Goal: Check status: Check status

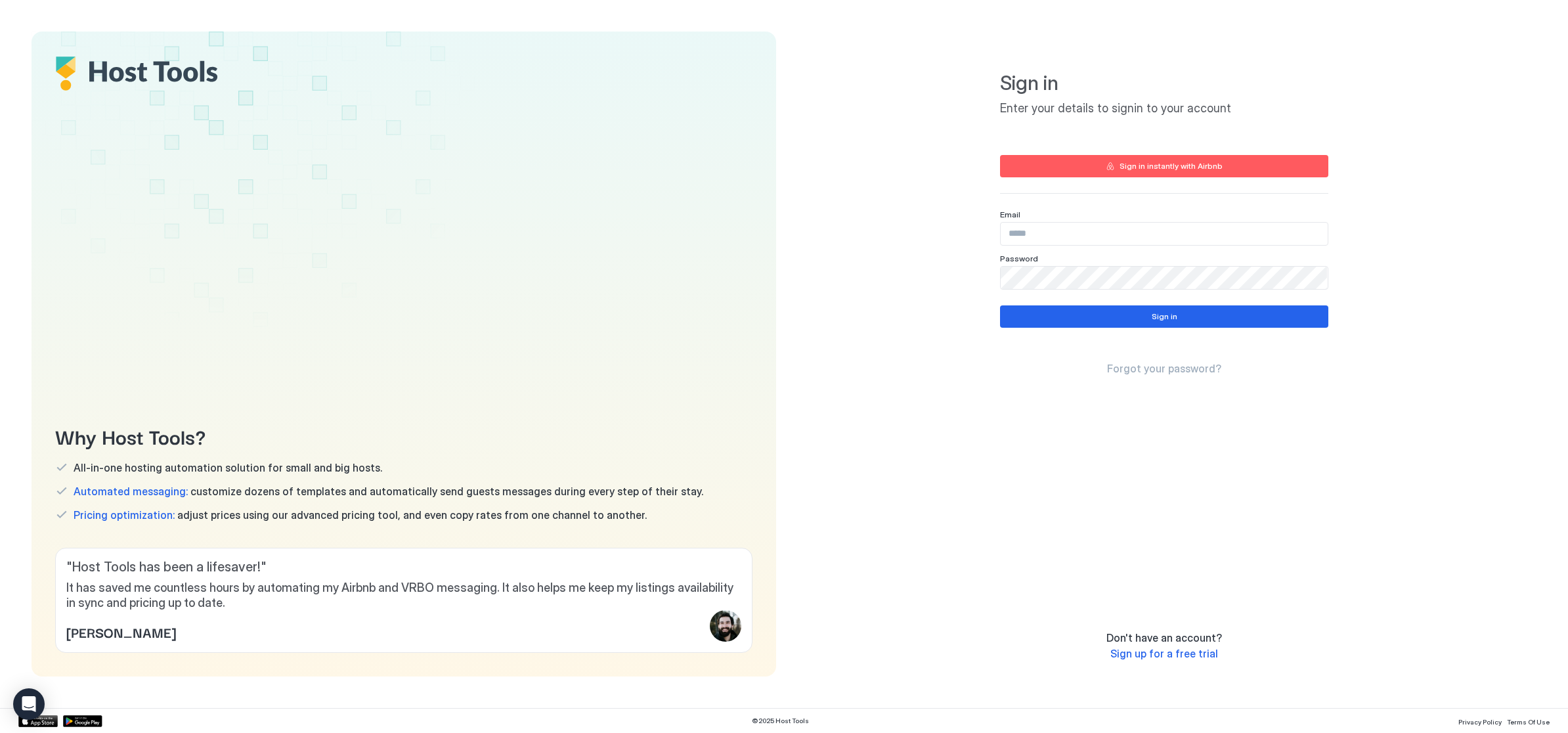
type input "**********"
click at [1175, 325] on button "Sign in" at bounding box center [1164, 316] width 328 height 22
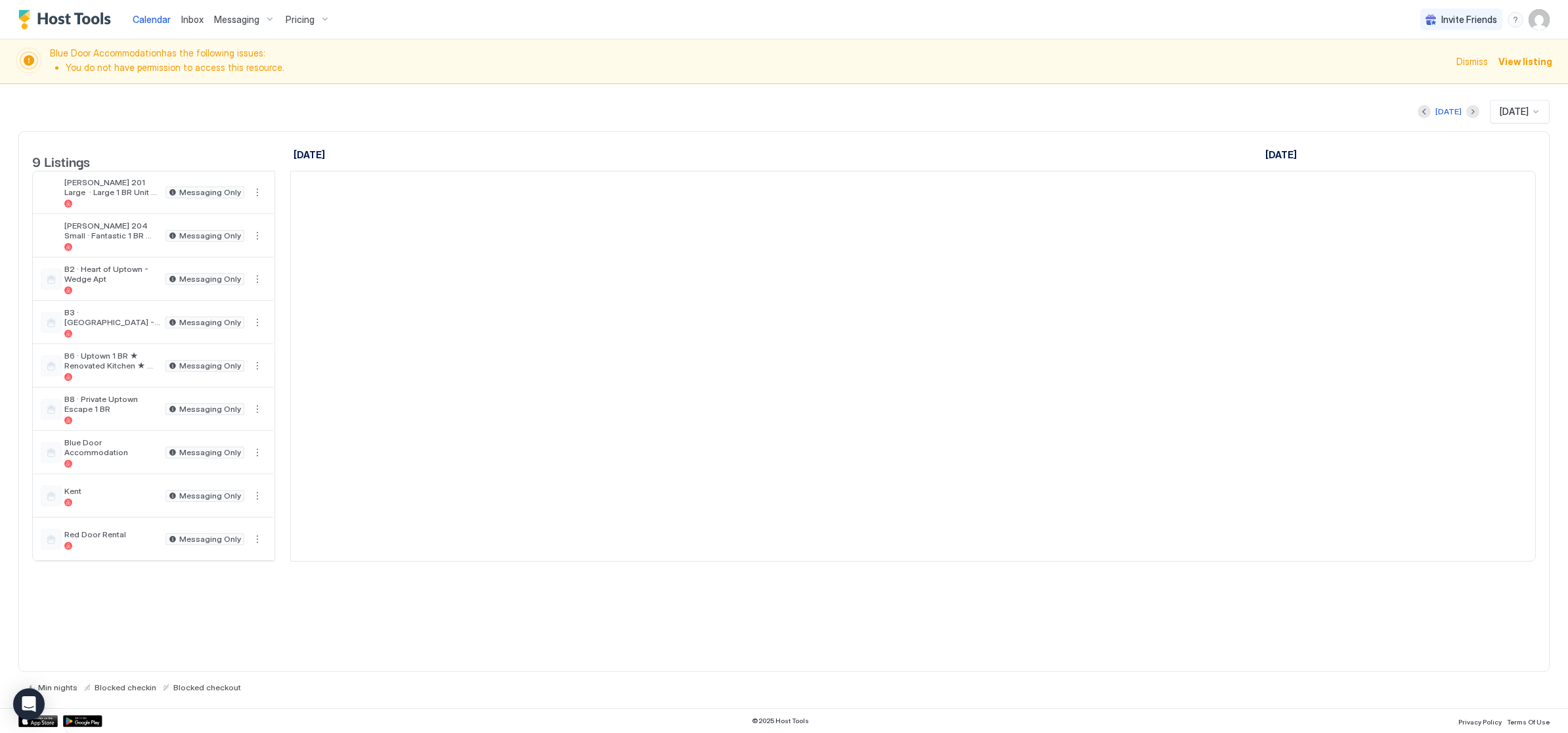
scroll to position [0, 729]
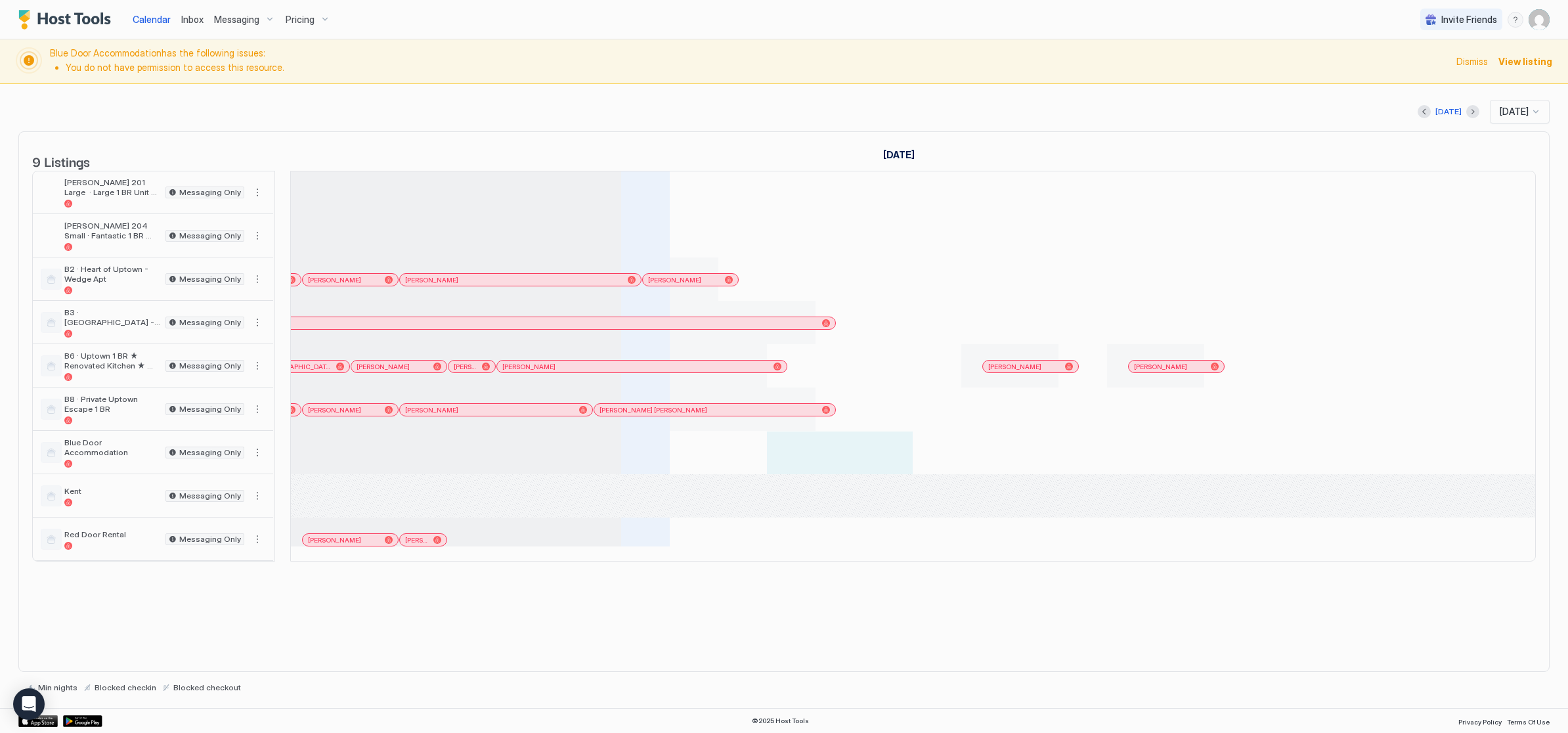
scroll to position [0, 386]
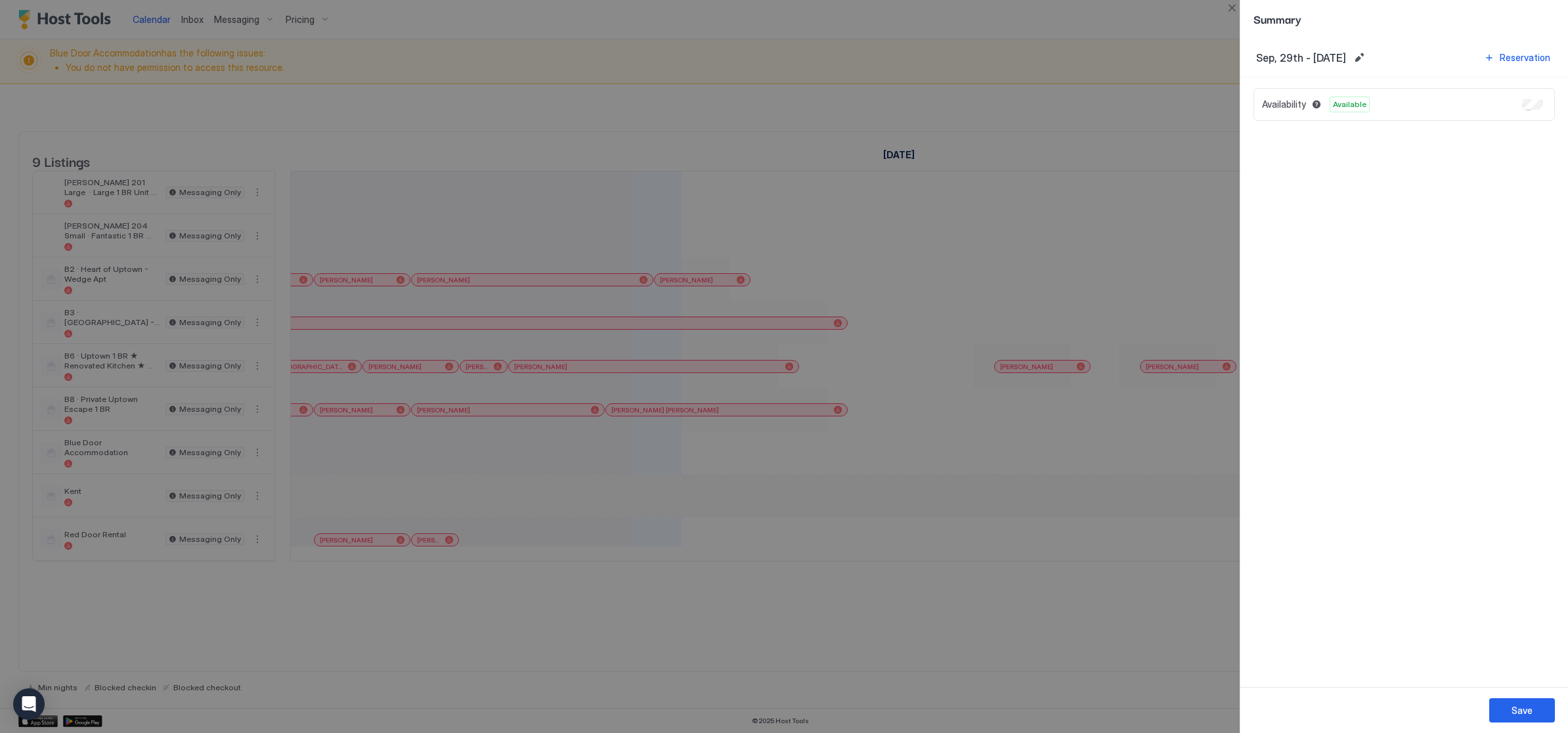
click at [1204, 501] on div at bounding box center [784, 366] width 1568 height 733
click at [1291, 551] on div "Sep, 29th - Oct, 1st 2025 Reservation Availability Available" at bounding box center [1403, 362] width 327 height 649
click at [1001, 76] on div at bounding box center [784, 366] width 1568 height 733
click at [400, 664] on div at bounding box center [784, 366] width 1568 height 733
click at [398, 714] on div at bounding box center [784, 366] width 1568 height 733
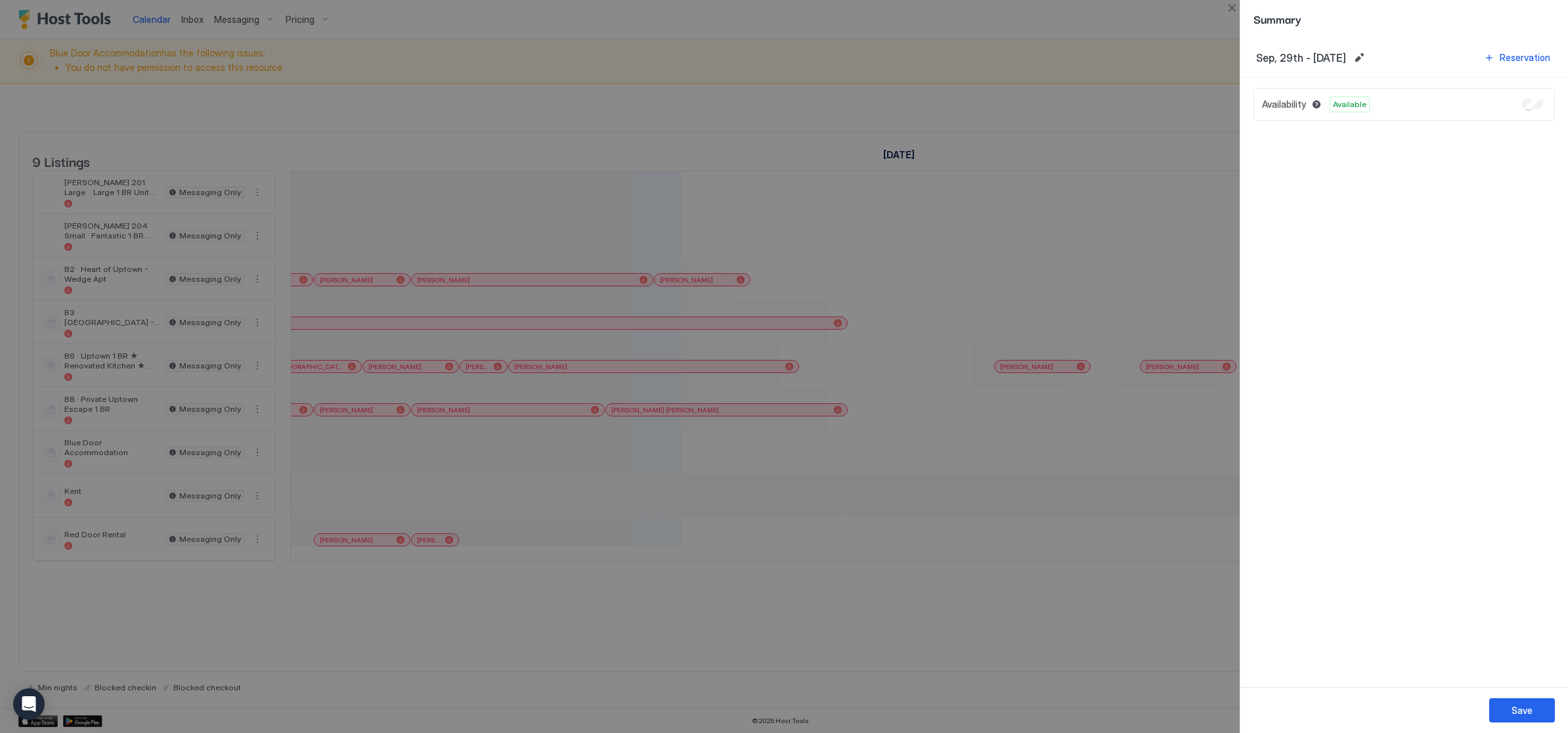
click at [398, 719] on div at bounding box center [784, 366] width 1568 height 733
click at [1241, 26] on div "Summary" at bounding box center [1403, 19] width 327 height 38
click at [1227, 13] on button "Close" at bounding box center [1232, 8] width 16 height 16
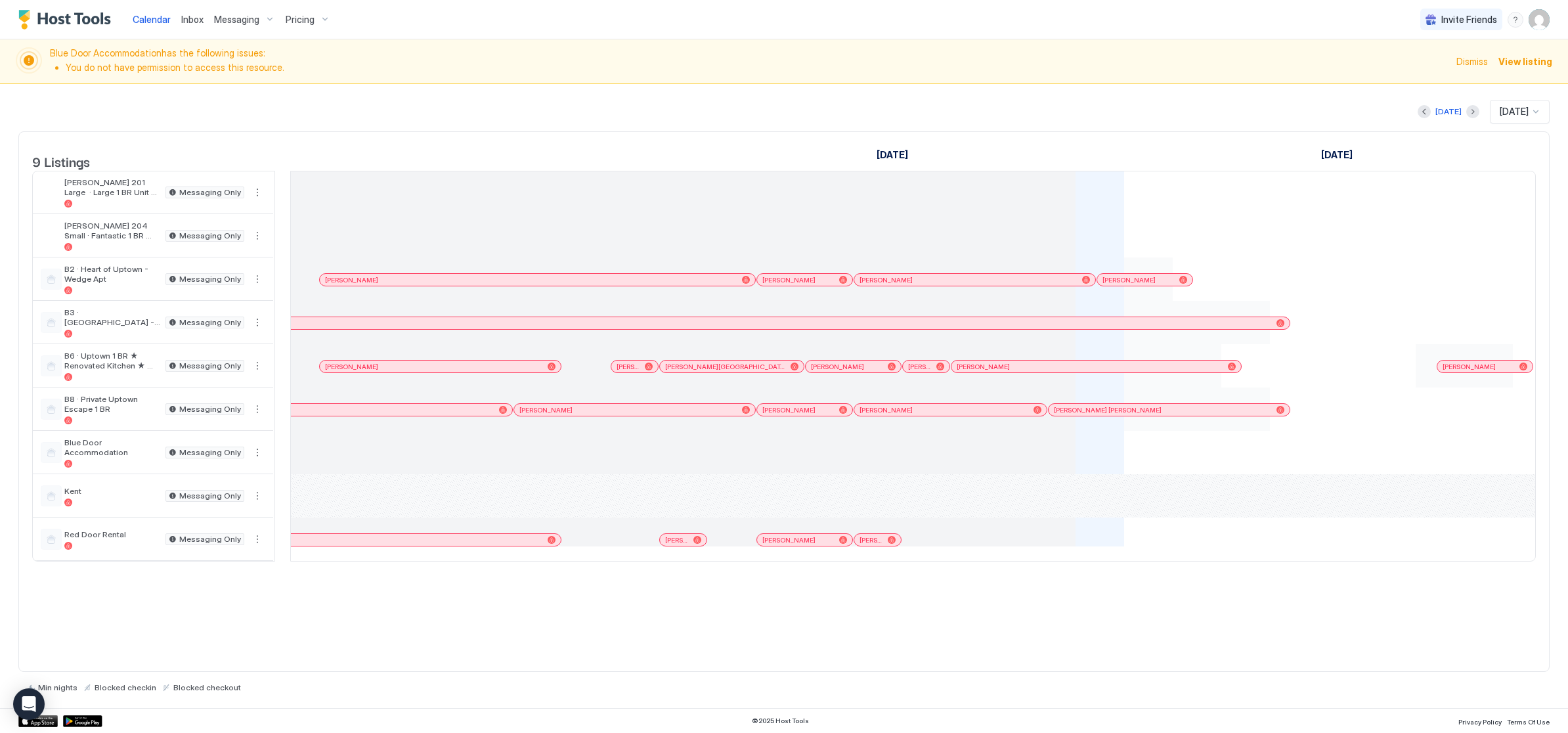
scroll to position [0, 876]
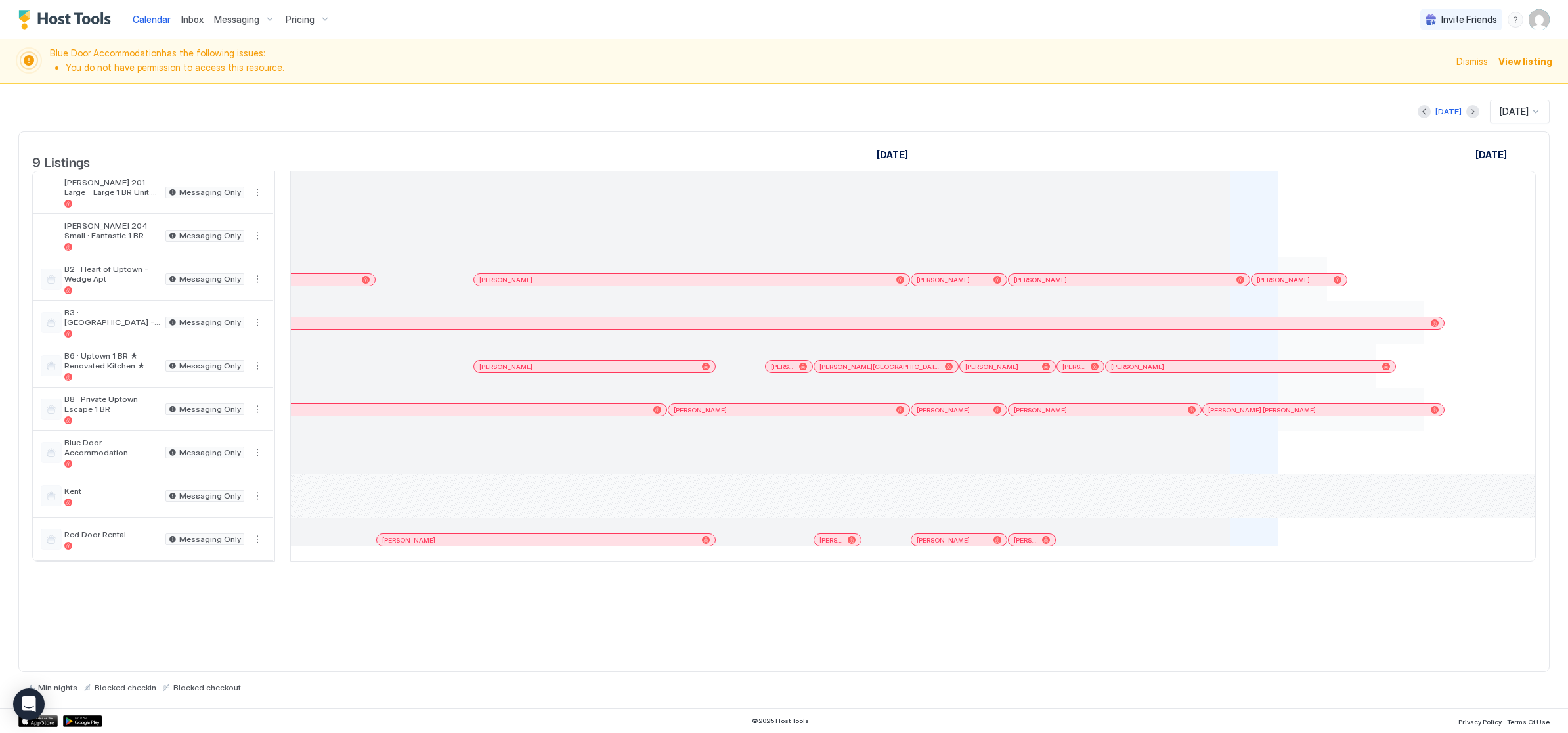
click at [725, 431] on div at bounding box center [719, 409] width 49 height 43
click at [635, 431] on div at bounding box center [622, 409] width 49 height 43
click at [634, 417] on link "[PERSON_NAME]" at bounding box center [352, 410] width 631 height 13
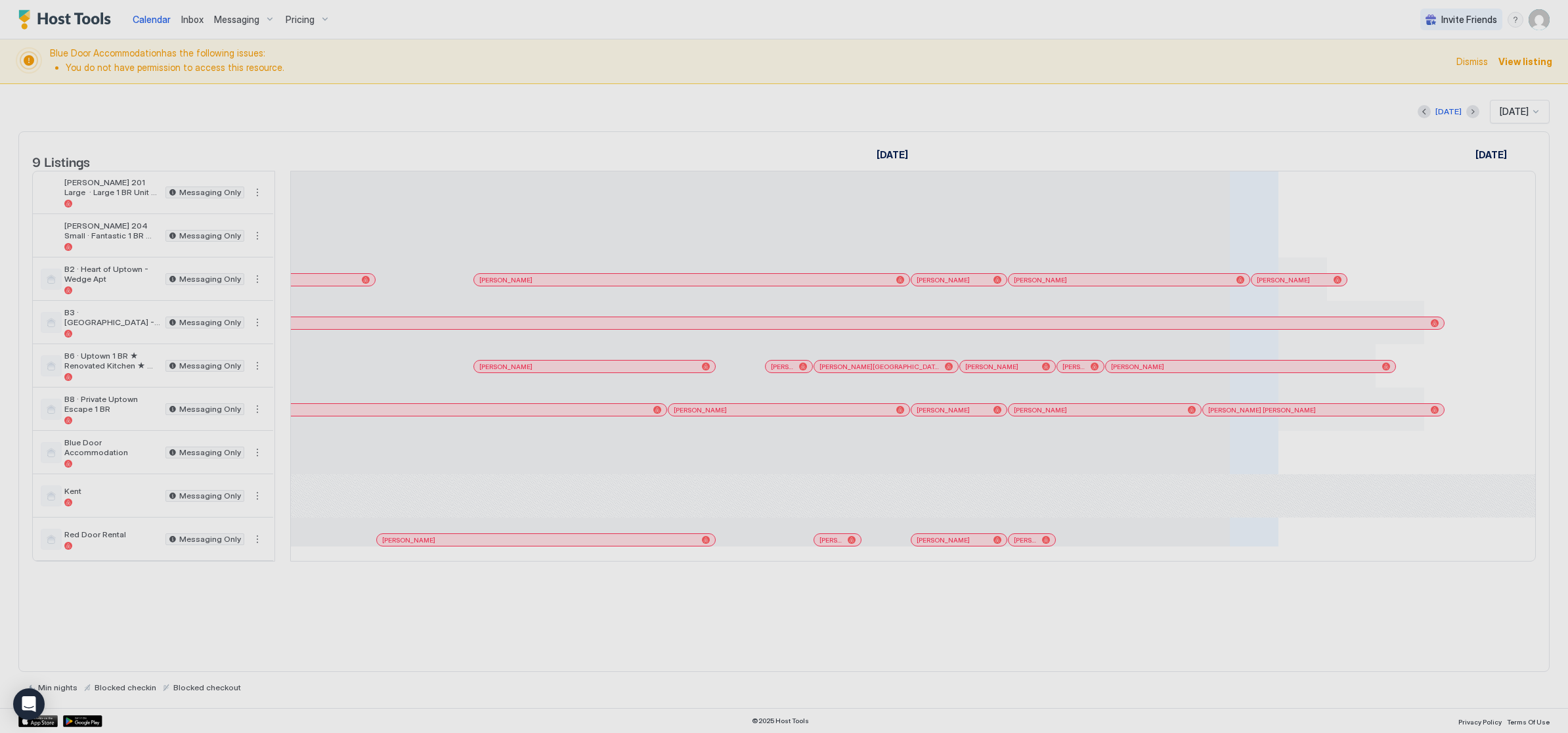
click at [640, 426] on div at bounding box center [784, 366] width 1568 height 733
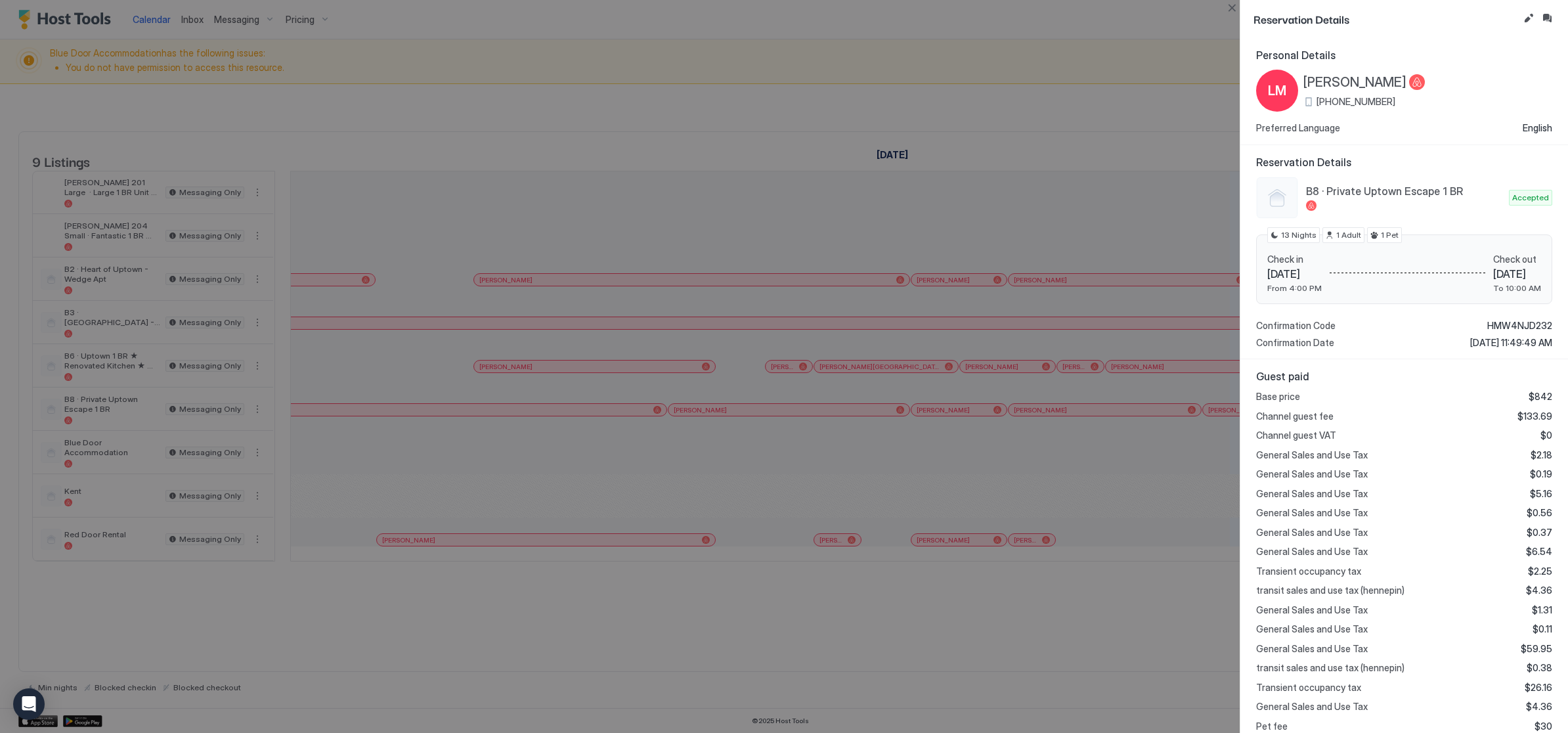
click at [857, 493] on div at bounding box center [784, 366] width 1568 height 733
click at [1231, 18] on div at bounding box center [784, 366] width 1568 height 733
click at [1231, 14] on button "Close" at bounding box center [1232, 8] width 16 height 16
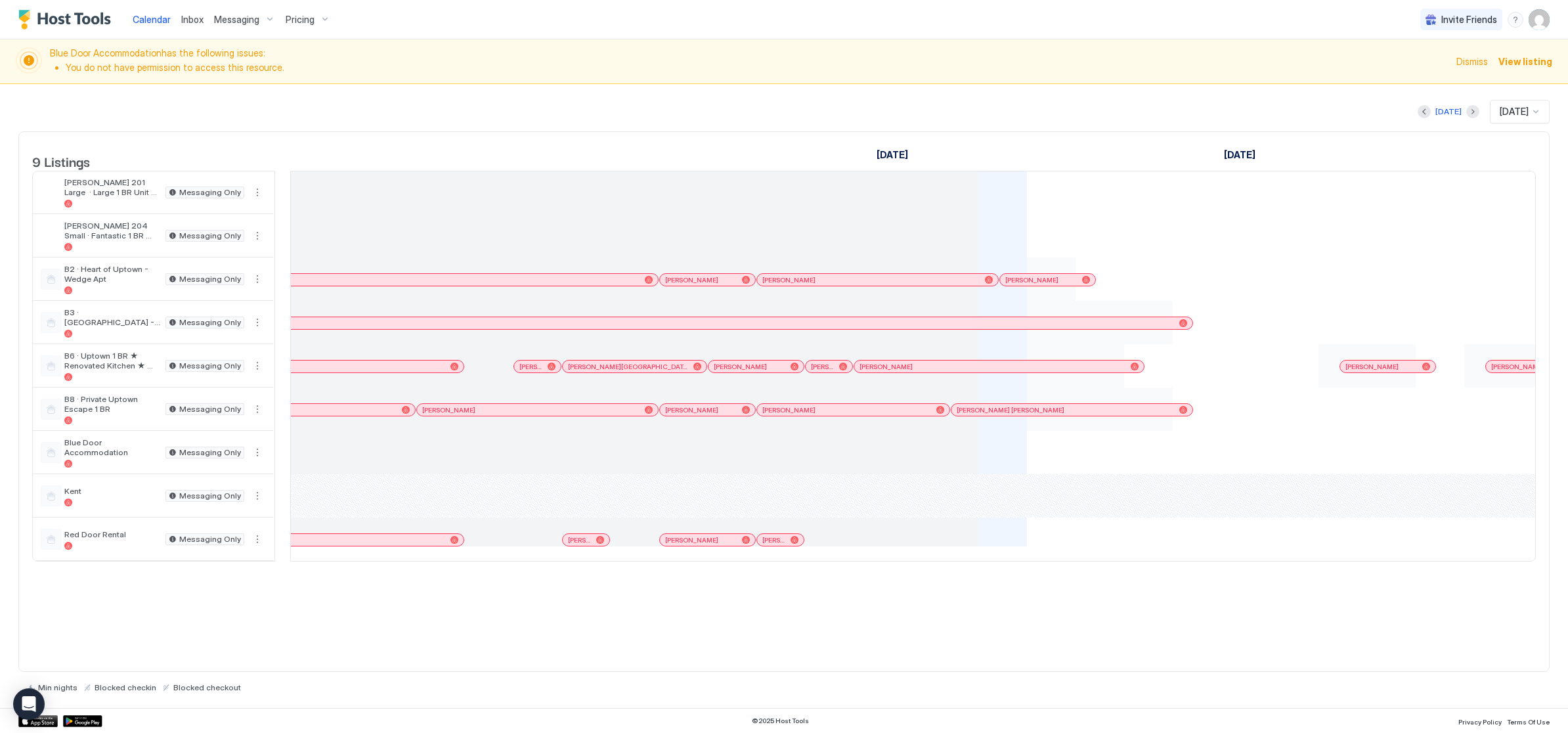
scroll to position [0, 1015]
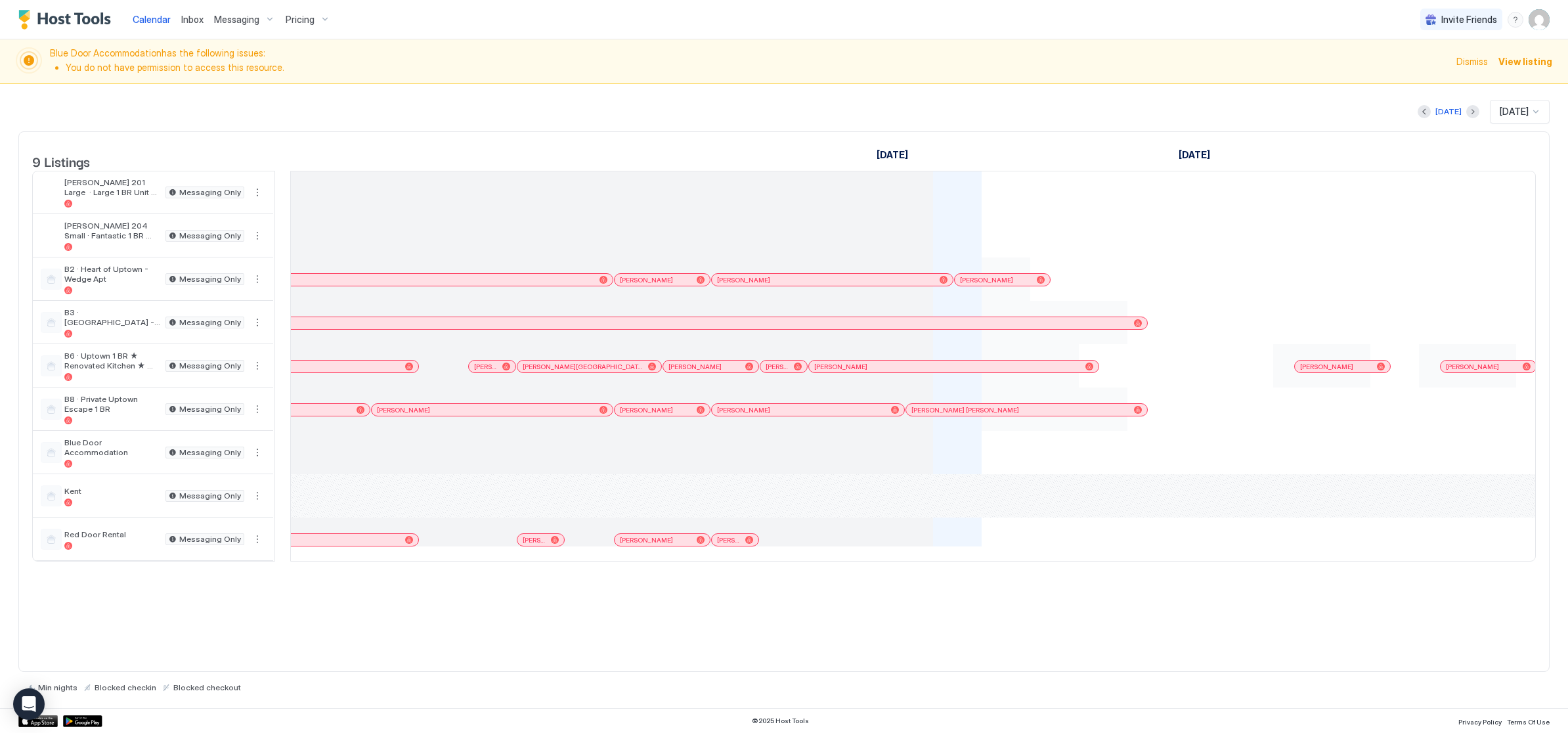
click at [400, 387] on div at bounding box center [423, 366] width 49 height 43
click at [398, 371] on div "[PERSON_NAME]" at bounding box center [291, 366] width 218 height 8
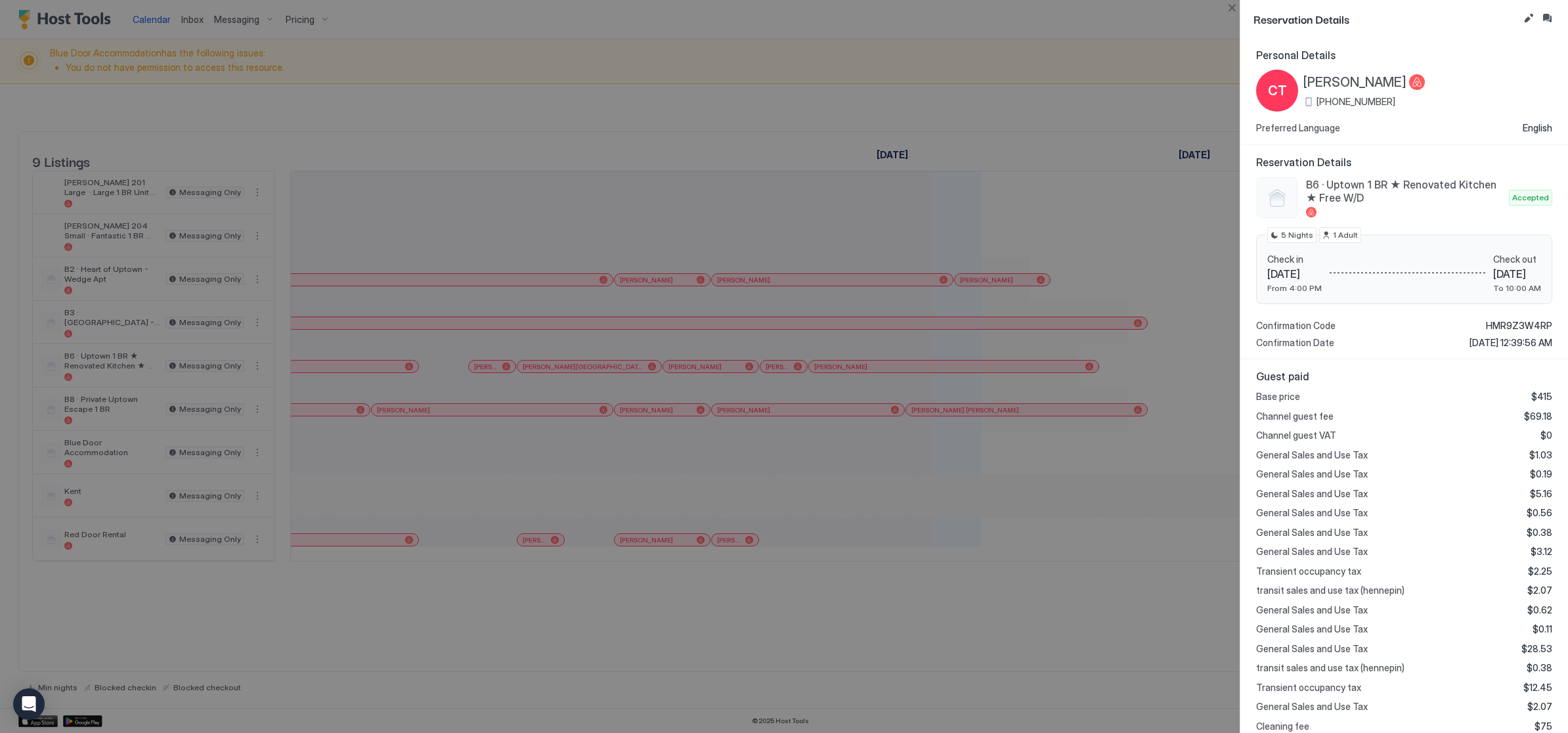
click at [1240, 19] on div "Reservation Details" at bounding box center [1403, 19] width 327 height 38
click at [1230, 10] on button "Close" at bounding box center [1232, 8] width 16 height 16
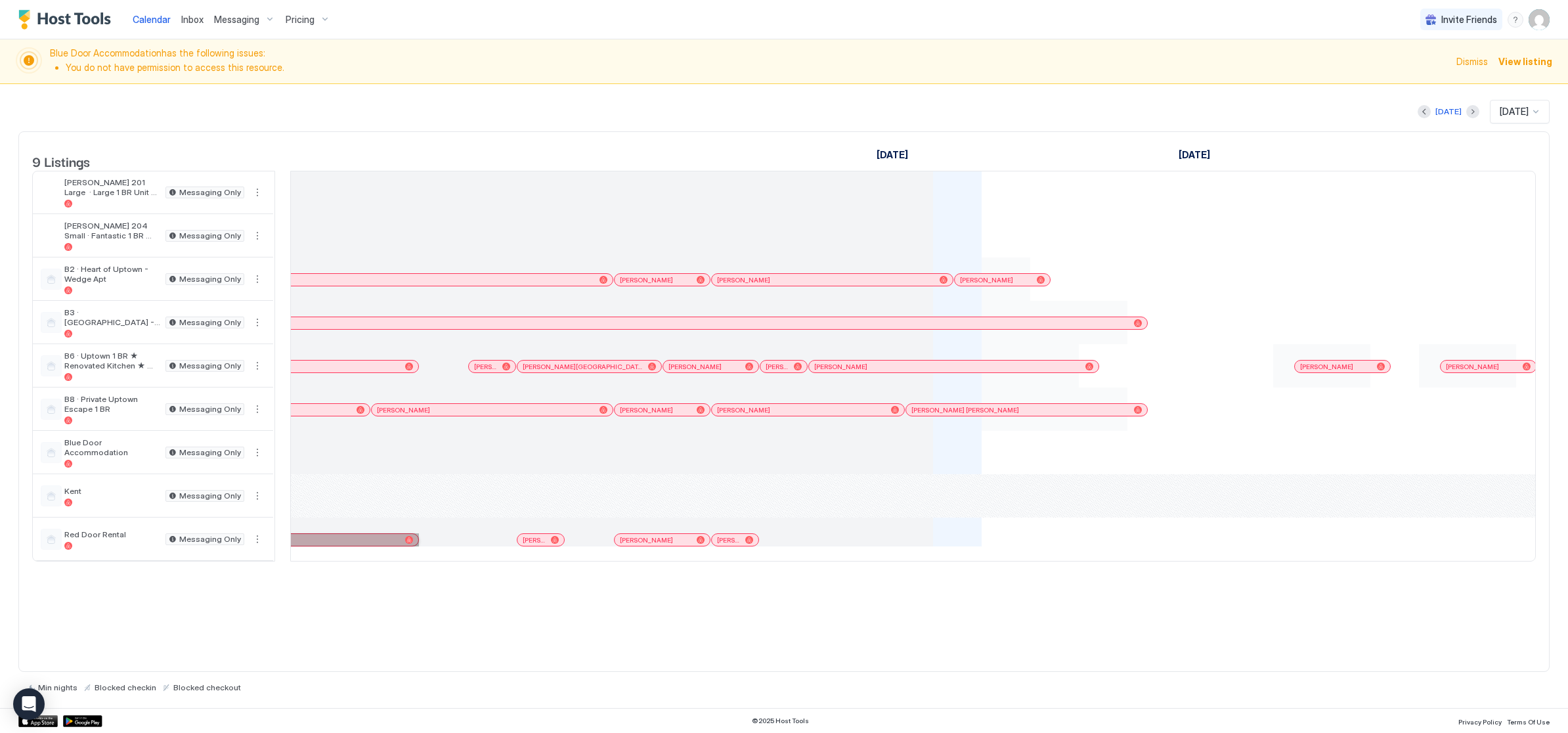
click at [397, 545] on div "[PERSON_NAME]" at bounding box center [243, 540] width 314 height 8
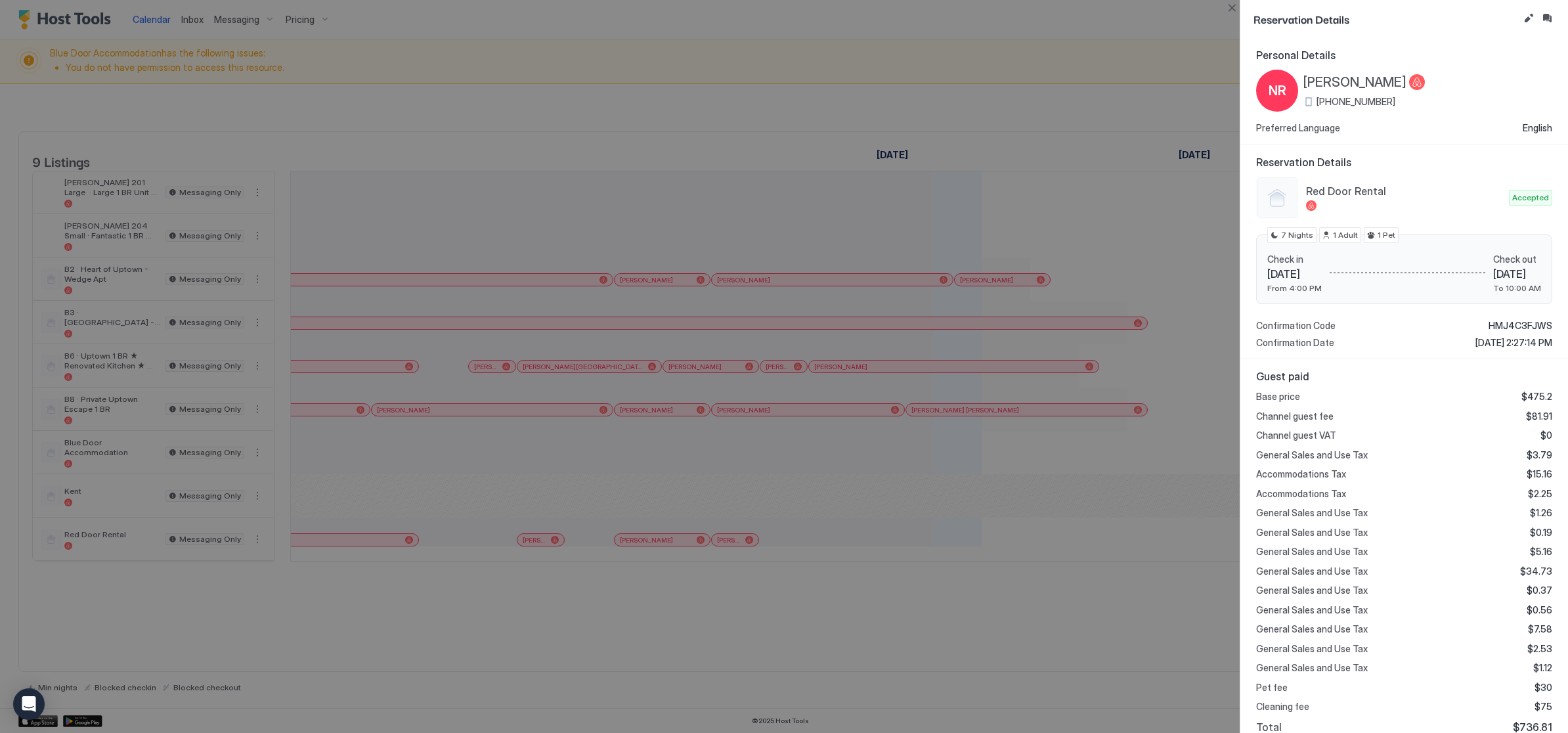
click at [917, 504] on div at bounding box center [784, 366] width 1568 height 733
click at [692, 435] on div at bounding box center [784, 366] width 1568 height 733
click at [1224, 13] on button "Close" at bounding box center [1232, 8] width 16 height 16
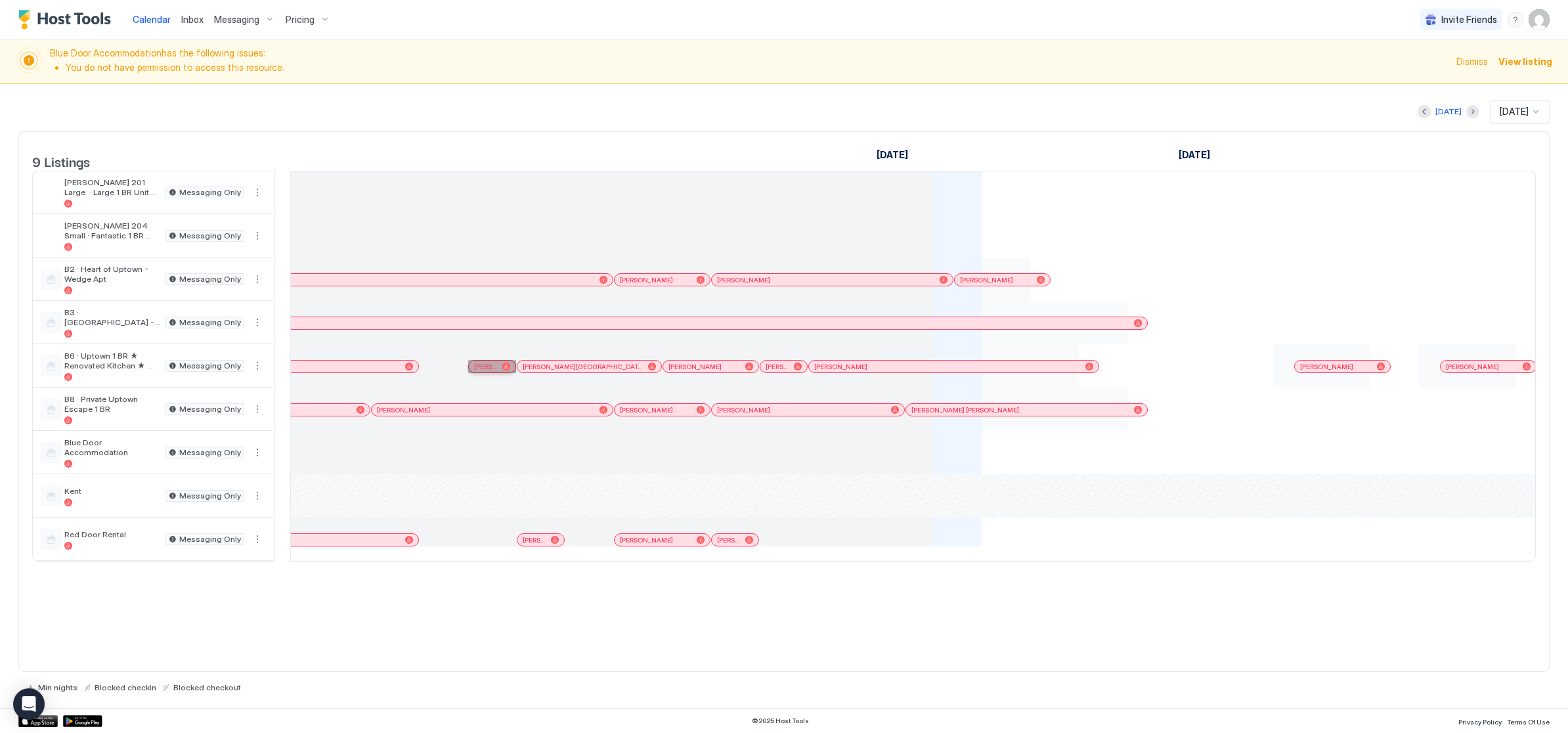
click at [493, 371] on span "[PERSON_NAME]" at bounding box center [485, 366] width 23 height 8
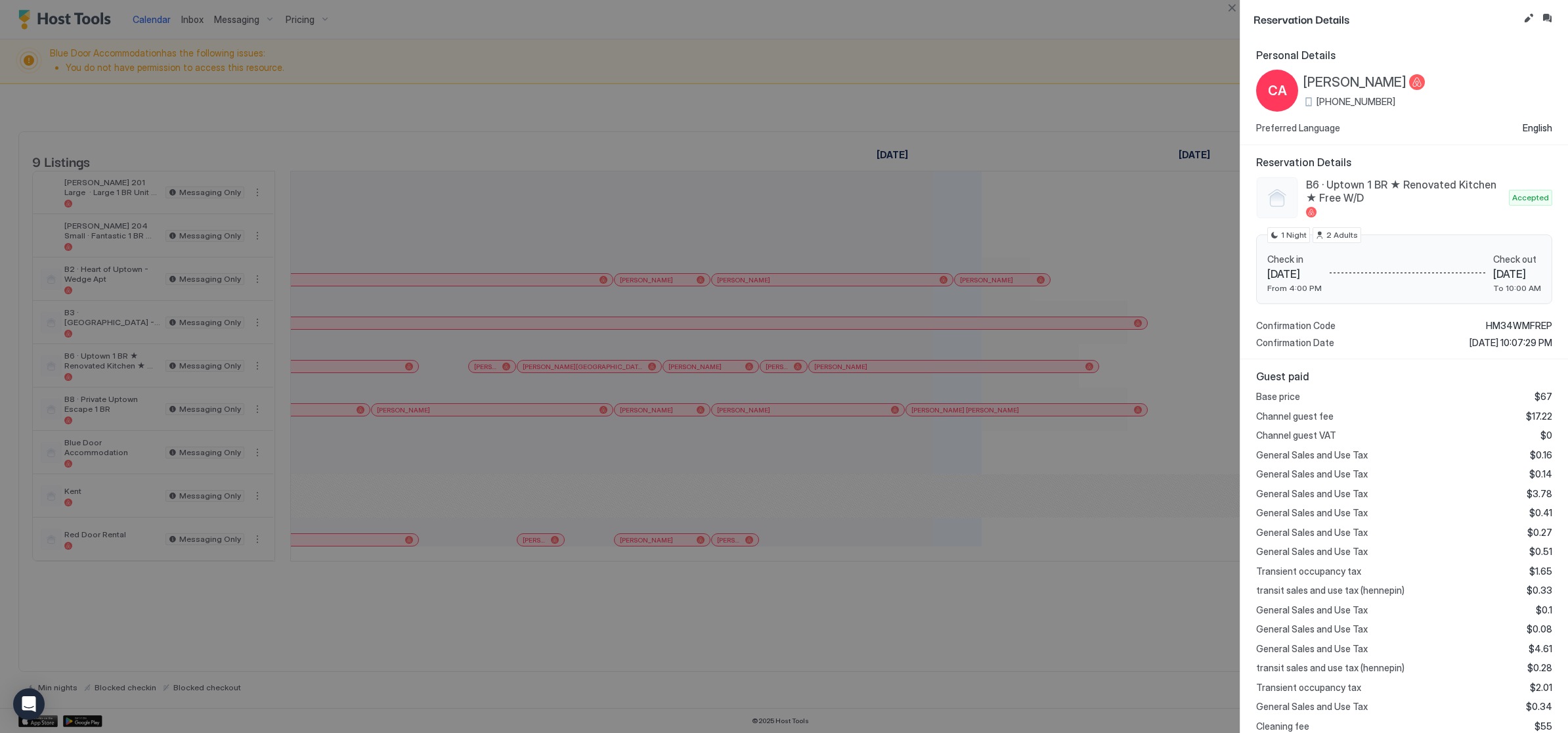
click at [551, 556] on div at bounding box center [784, 366] width 1568 height 733
click at [548, 563] on div at bounding box center [784, 366] width 1568 height 733
click at [554, 556] on div at bounding box center [784, 366] width 1568 height 733
click at [544, 565] on div at bounding box center [784, 366] width 1568 height 733
click at [1225, 13] on button "Close" at bounding box center [1232, 8] width 16 height 16
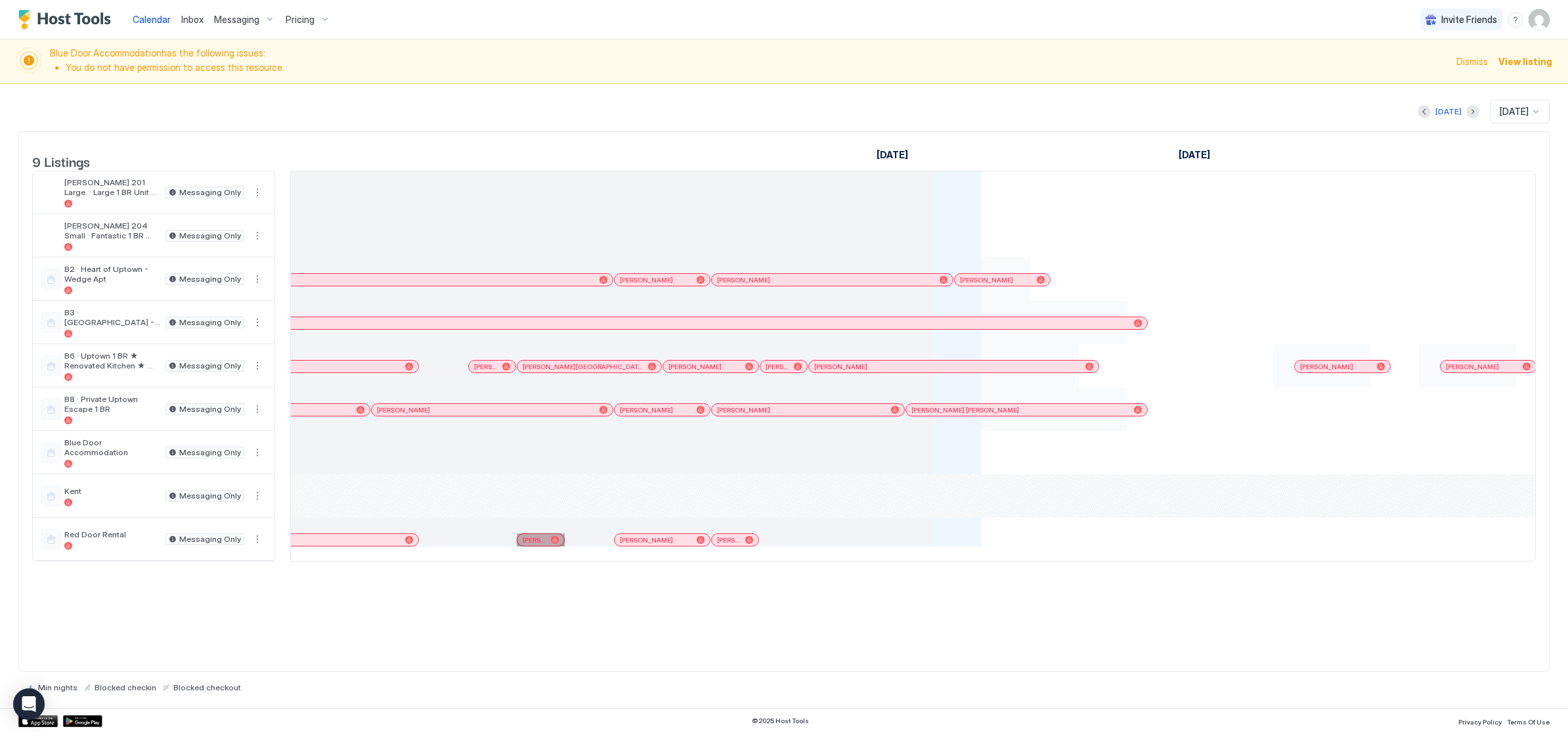
click at [556, 544] on div at bounding box center [554, 540] width 8 height 8
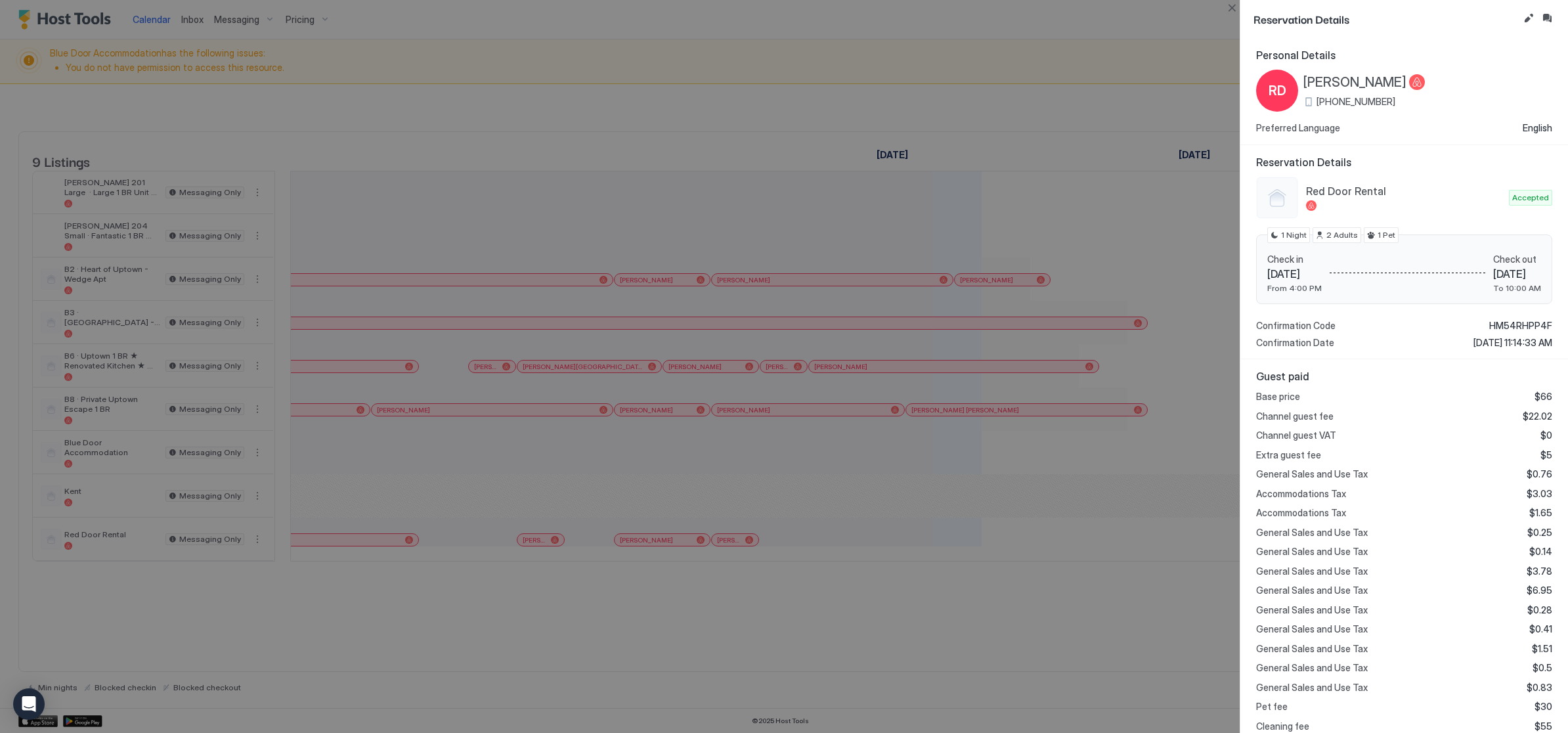
click at [1233, 13] on button "Close" at bounding box center [1232, 8] width 16 height 16
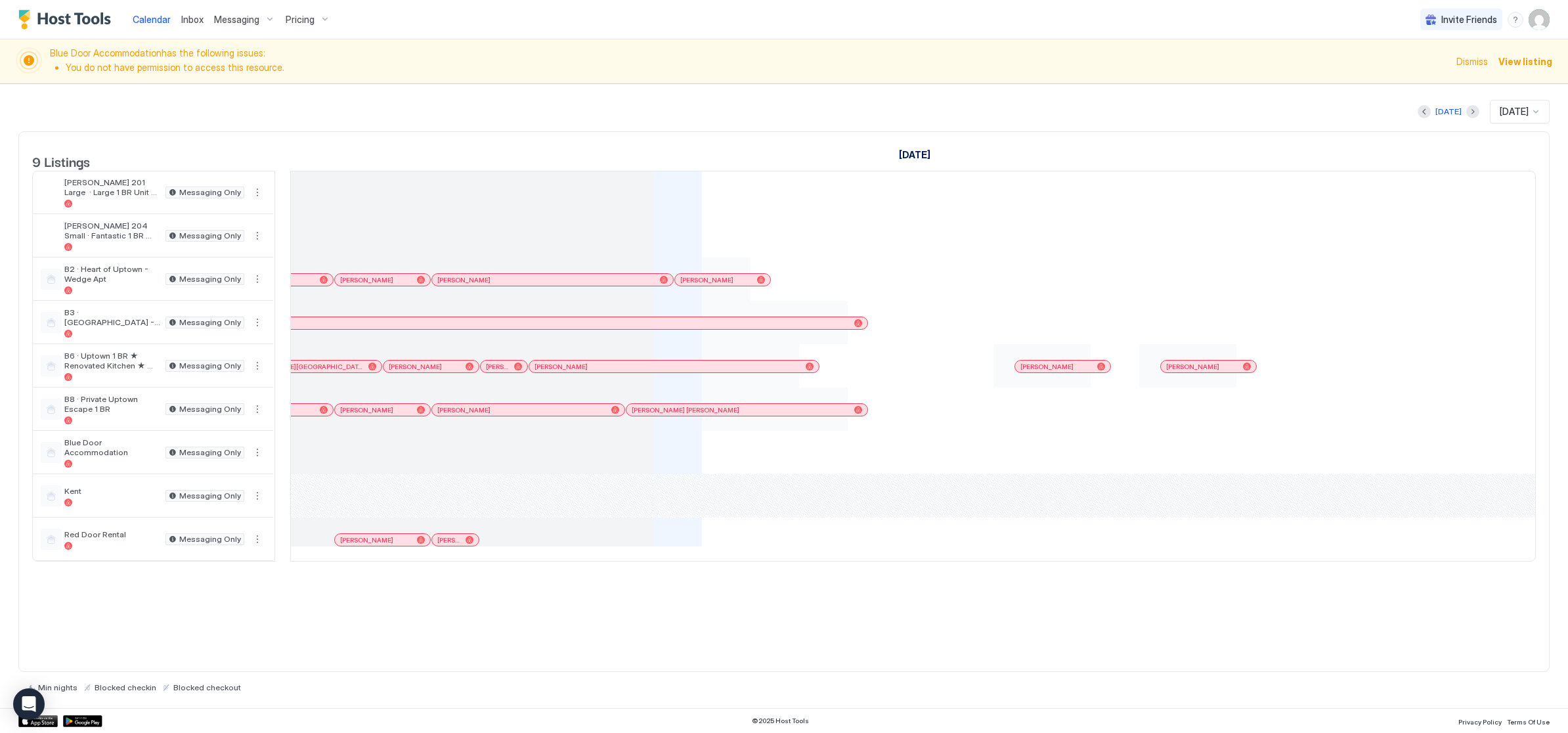
scroll to position [0, 357]
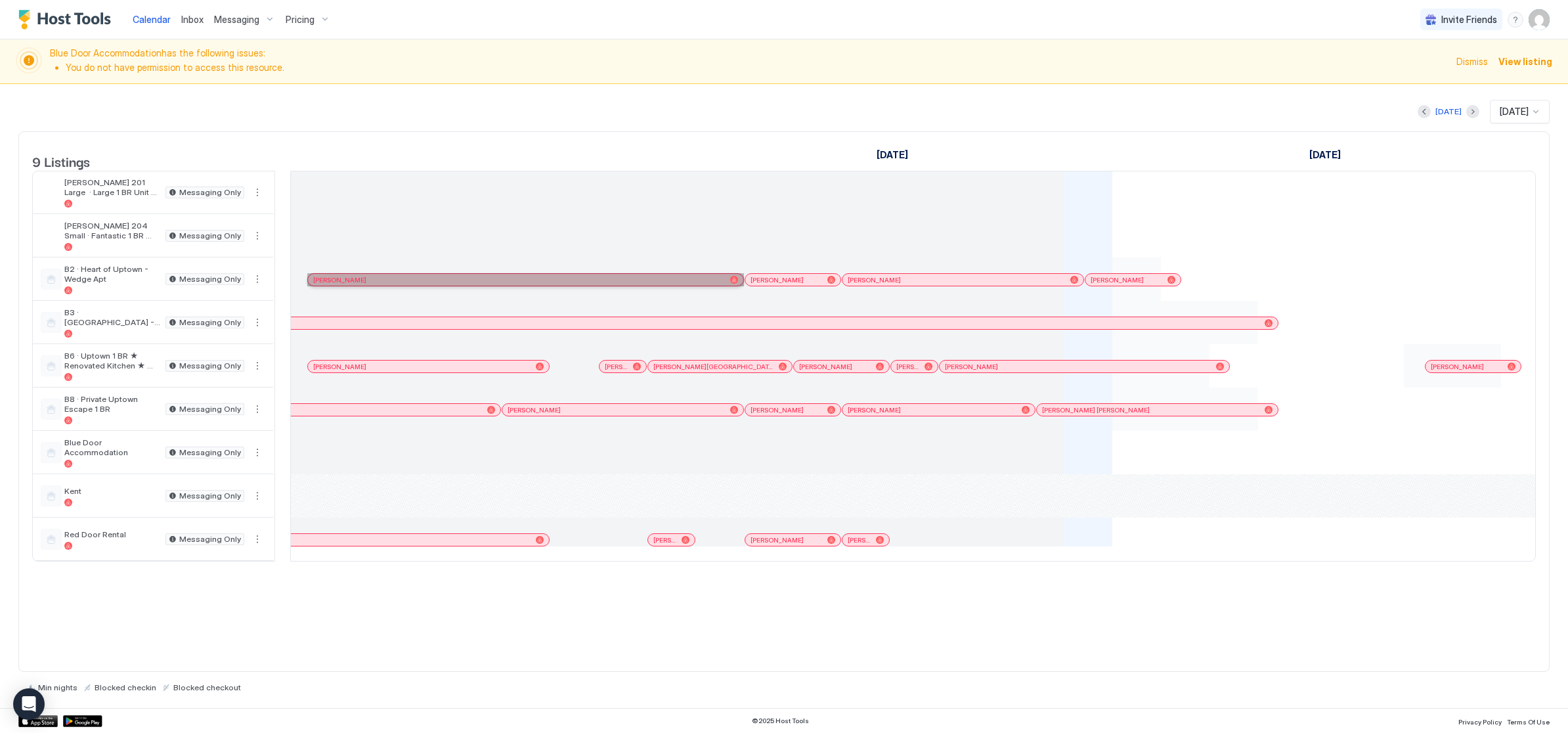
click at [728, 284] on div "[PERSON_NAME]" at bounding box center [525, 280] width 425 height 8
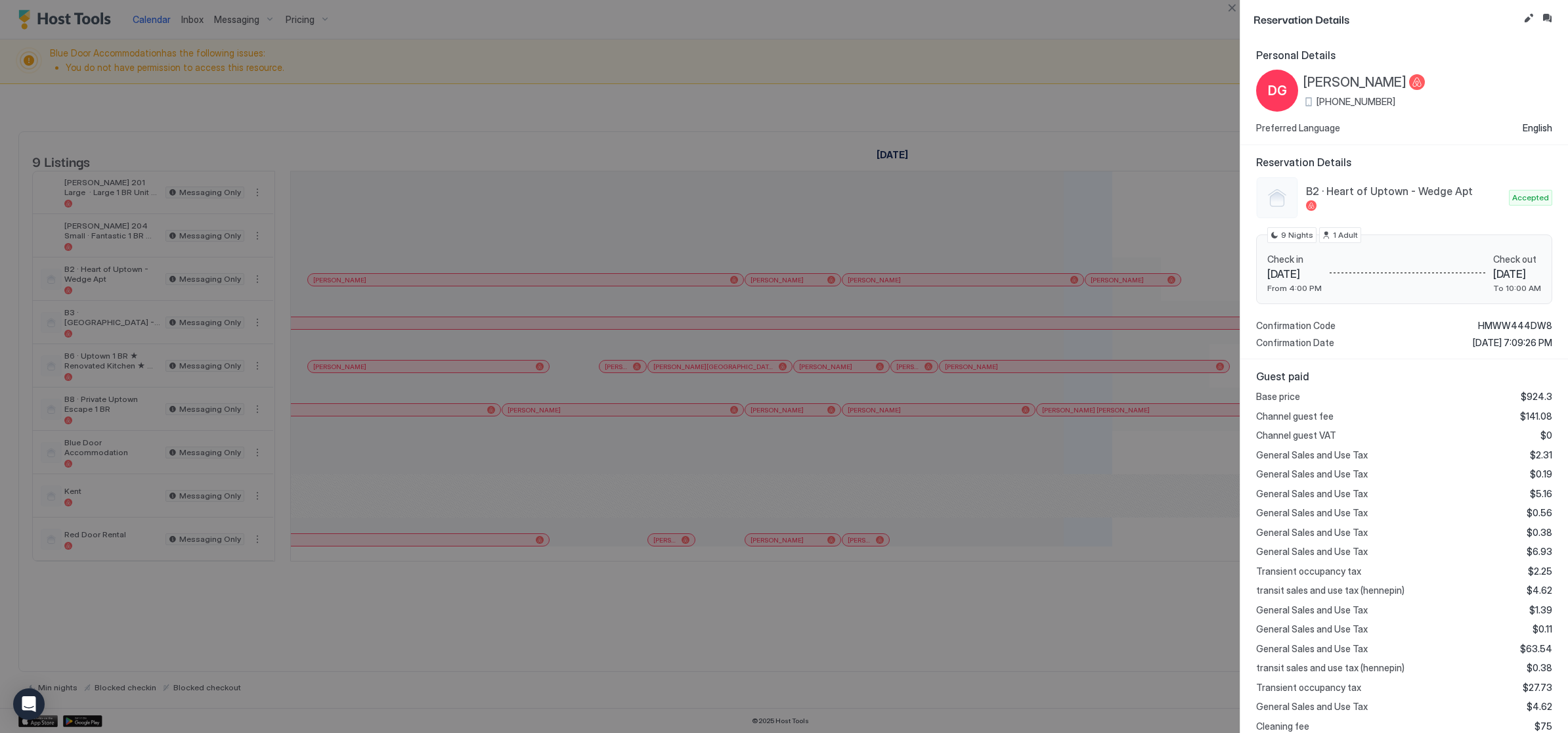
click at [721, 426] on div at bounding box center [784, 366] width 1568 height 733
click at [735, 421] on div at bounding box center [784, 366] width 1568 height 733
click at [723, 438] on div at bounding box center [784, 366] width 1568 height 733
click at [741, 519] on div at bounding box center [784, 366] width 1568 height 733
click at [1230, 6] on button "Close" at bounding box center [1232, 8] width 16 height 16
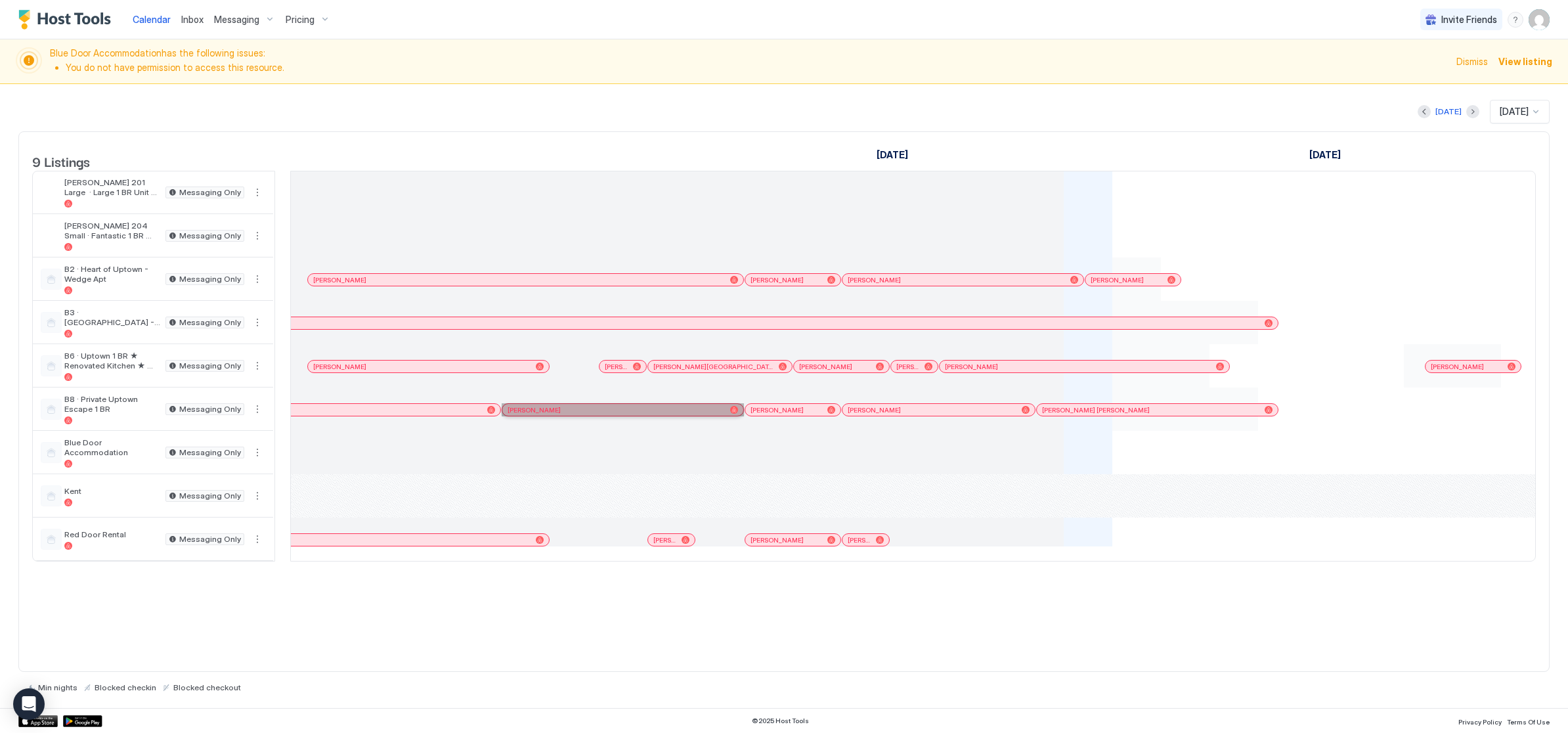
click at [741, 414] on div "[PERSON_NAME]" at bounding box center [623, 410] width 241 height 8
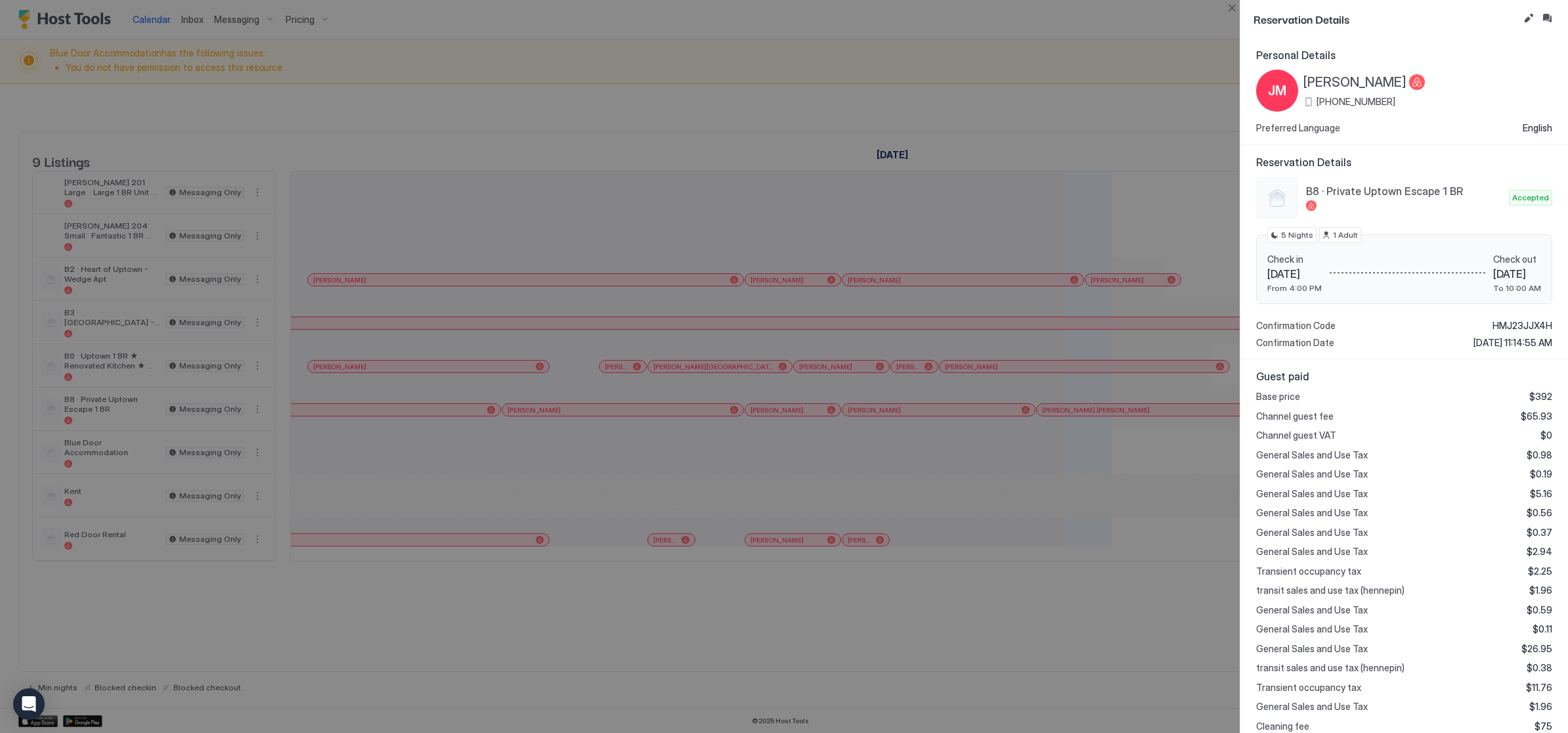
click at [1073, 487] on div at bounding box center [784, 366] width 1568 height 733
click at [1219, 17] on div at bounding box center [784, 366] width 1568 height 733
click at [1236, 16] on div at bounding box center [784, 366] width 1568 height 733
click at [1236, 6] on button "Close" at bounding box center [1232, 8] width 16 height 16
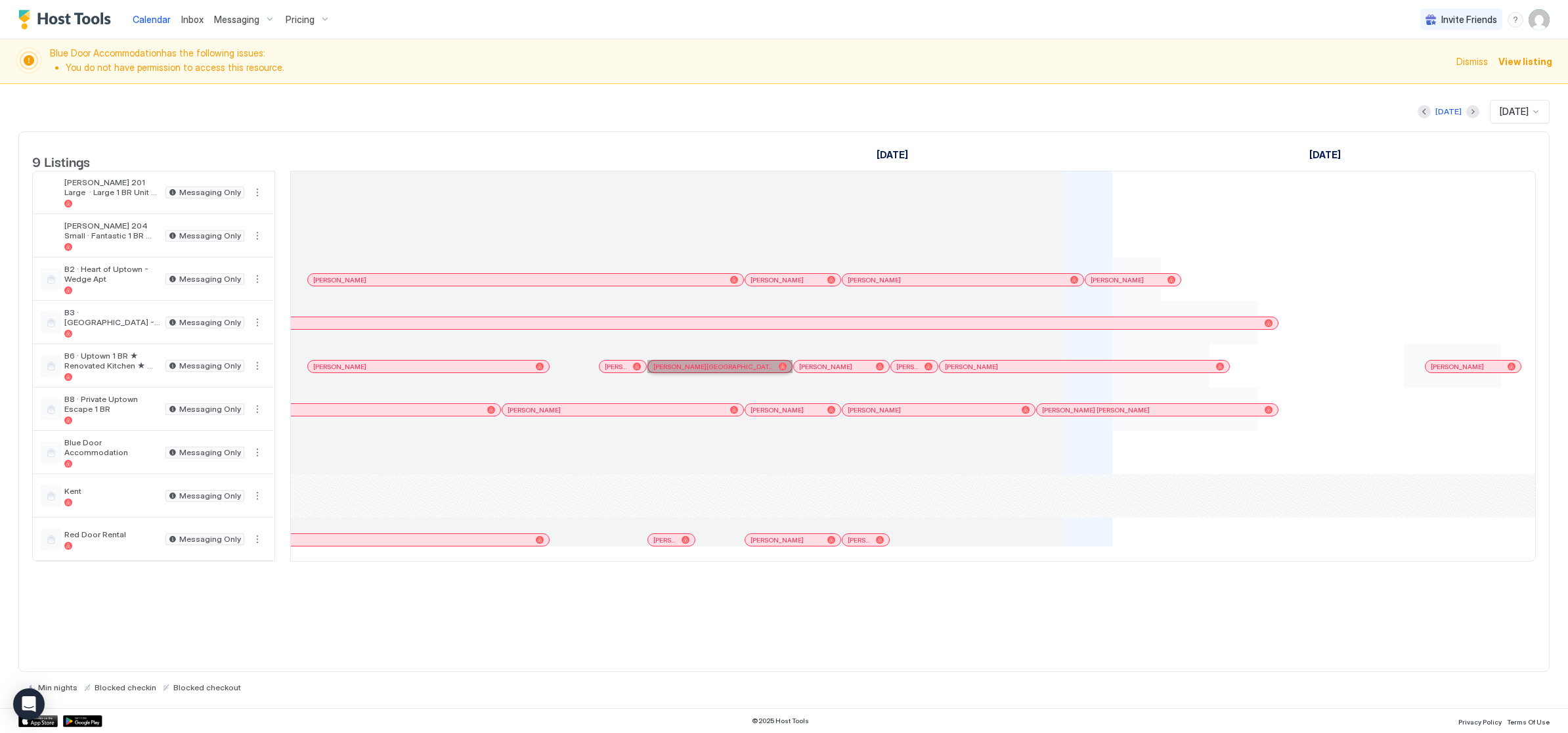
click at [771, 371] on div "[PERSON_NAME][GEOGRAPHIC_DATA]" at bounding box center [713, 366] width 120 height 8
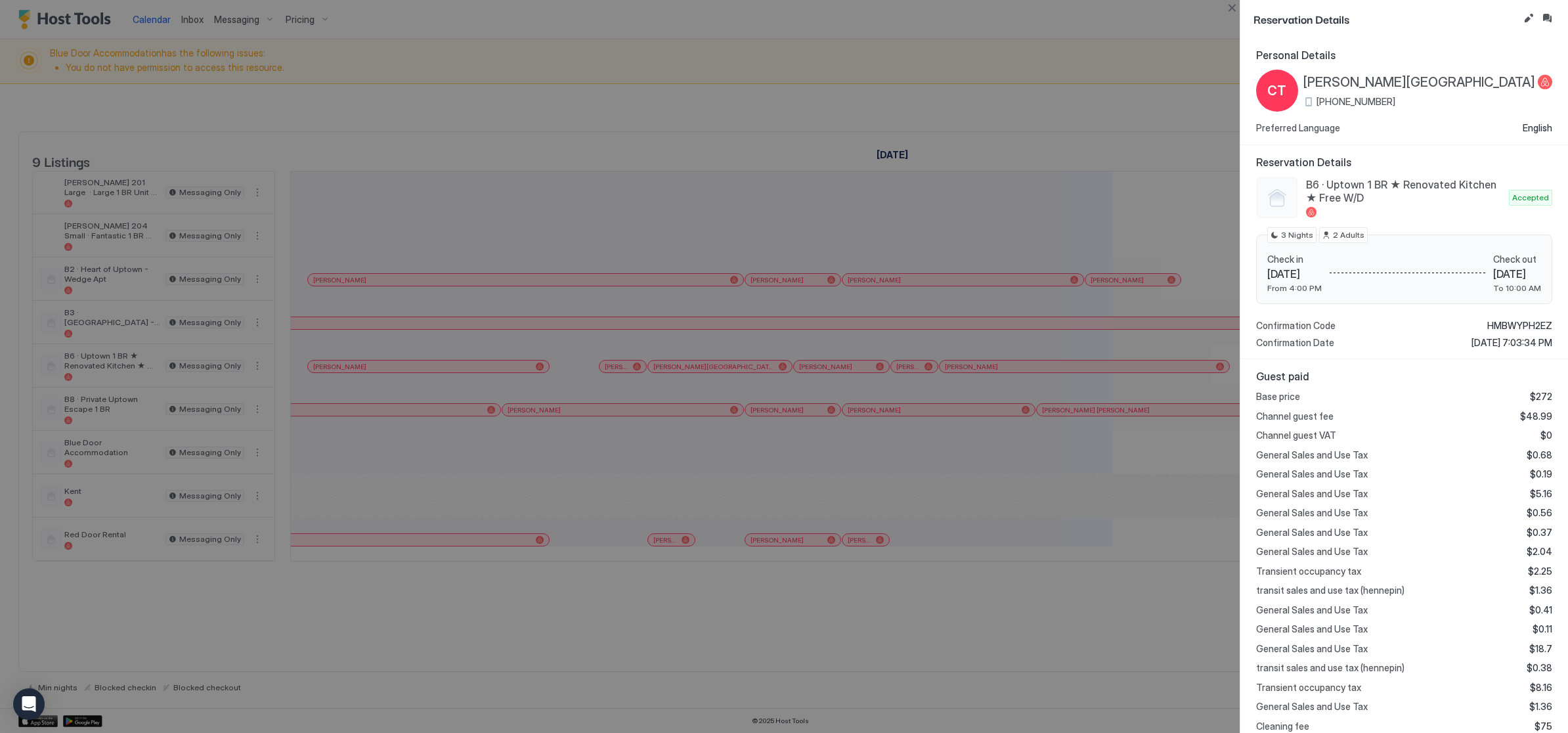
click at [829, 300] on div at bounding box center [784, 366] width 1568 height 733
click at [830, 302] on div at bounding box center [784, 366] width 1568 height 733
click at [1236, 10] on button "Close" at bounding box center [1232, 8] width 16 height 16
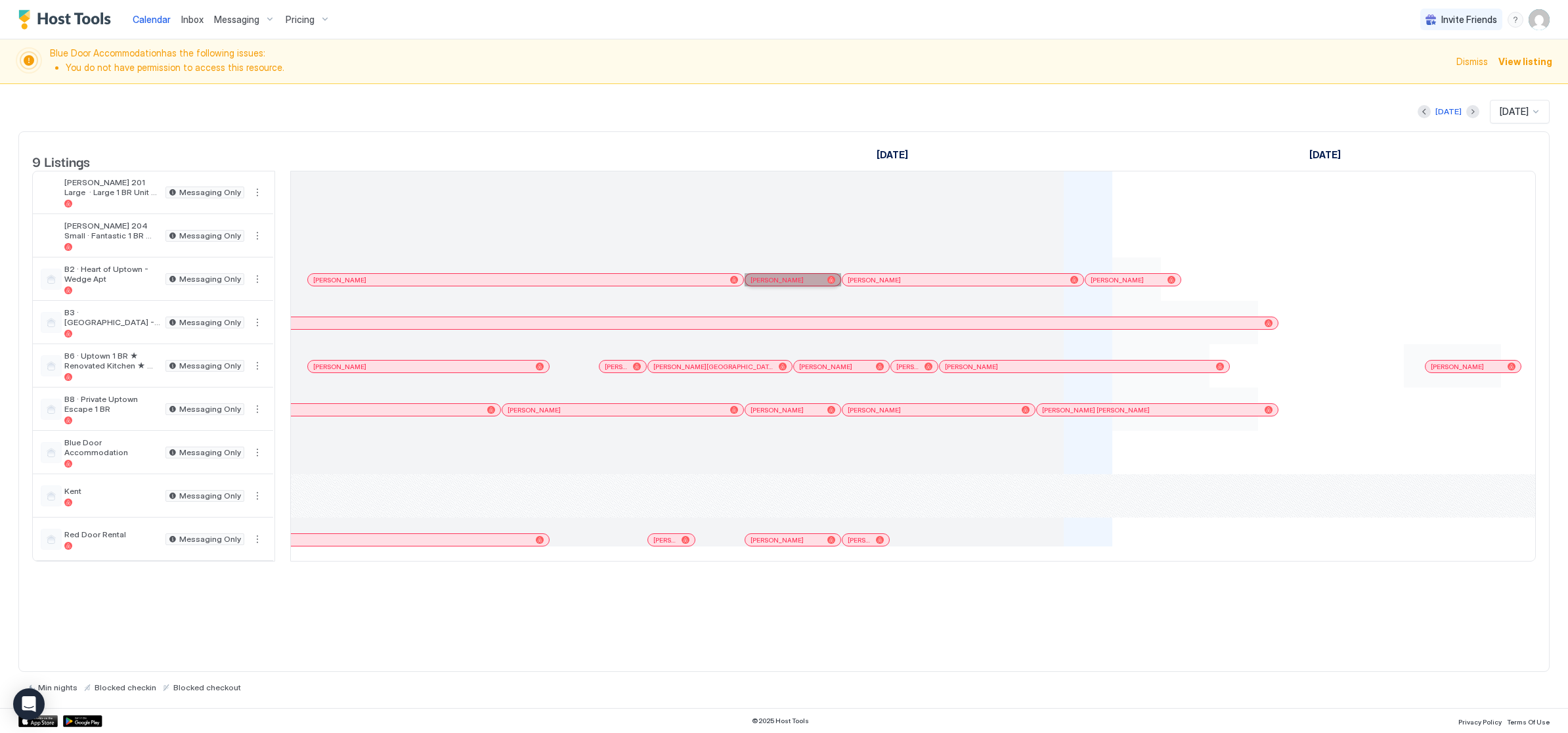
click at [810, 284] on div "[PERSON_NAME]" at bounding box center [786, 280] width 72 height 8
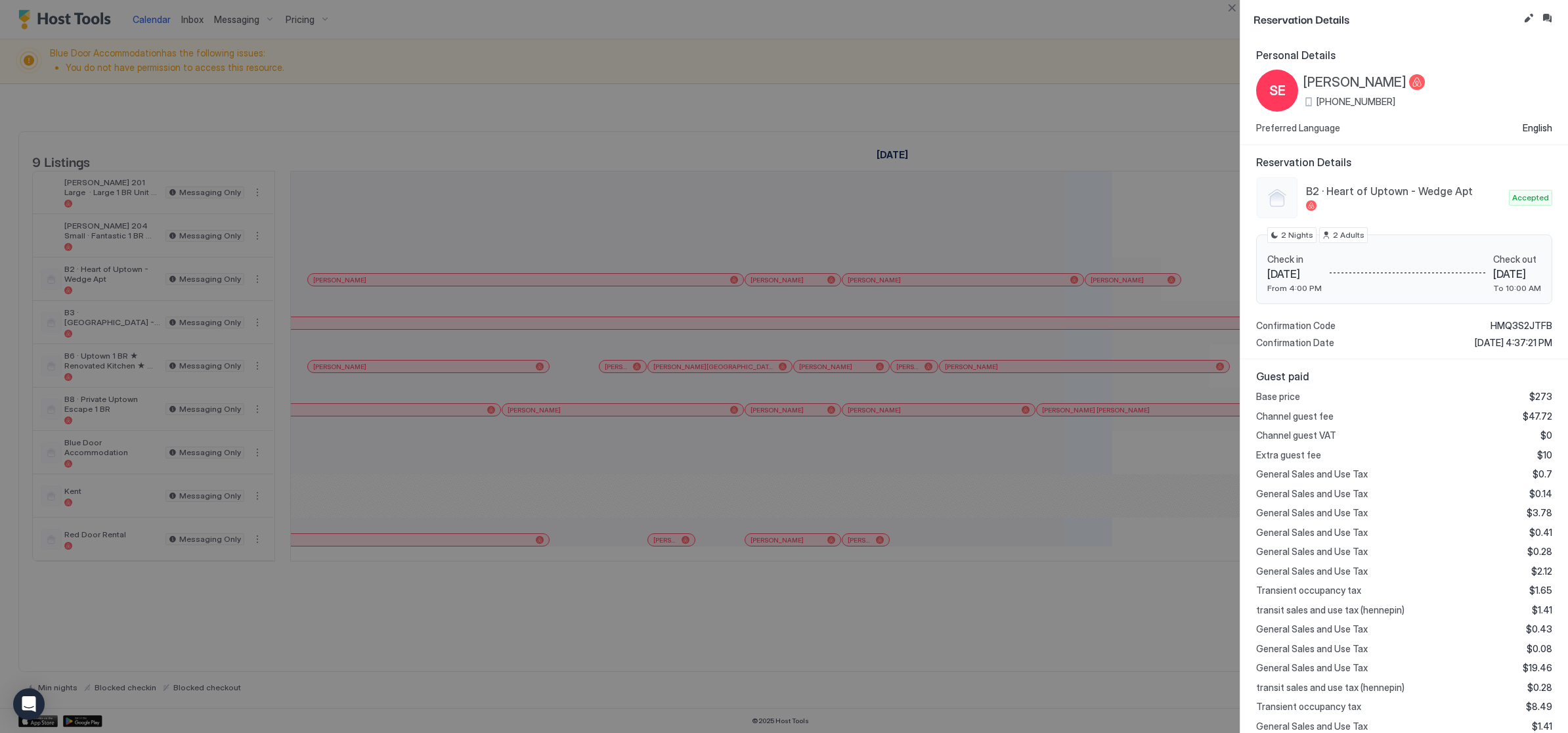
click at [1234, 18] on div at bounding box center [784, 366] width 1568 height 733
click at [1230, 12] on button "Close" at bounding box center [1232, 8] width 16 height 16
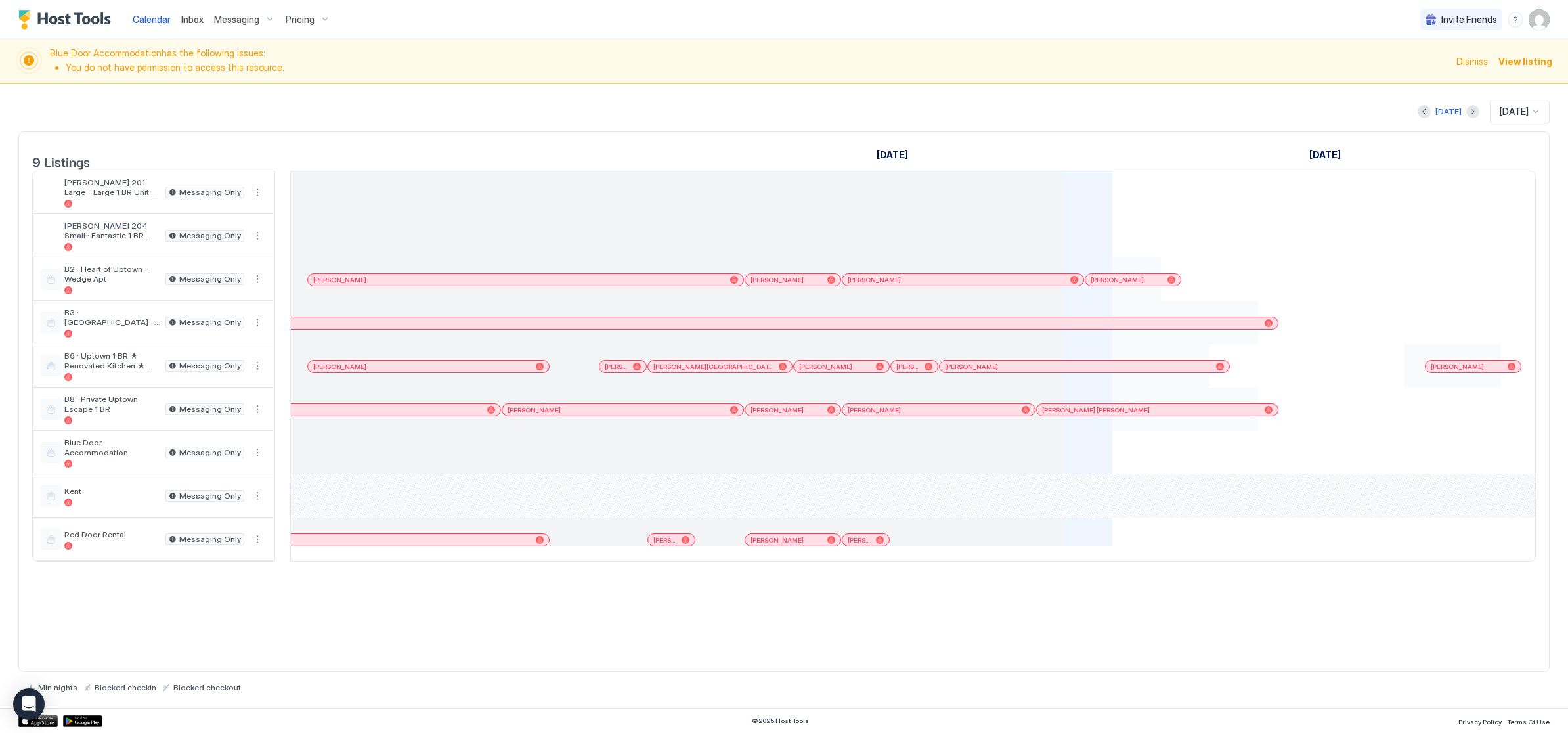
click at [797, 431] on div at bounding box center [797, 409] width 49 height 43
click at [792, 414] on span "[PERSON_NAME]" at bounding box center [777, 410] width 54 height 8
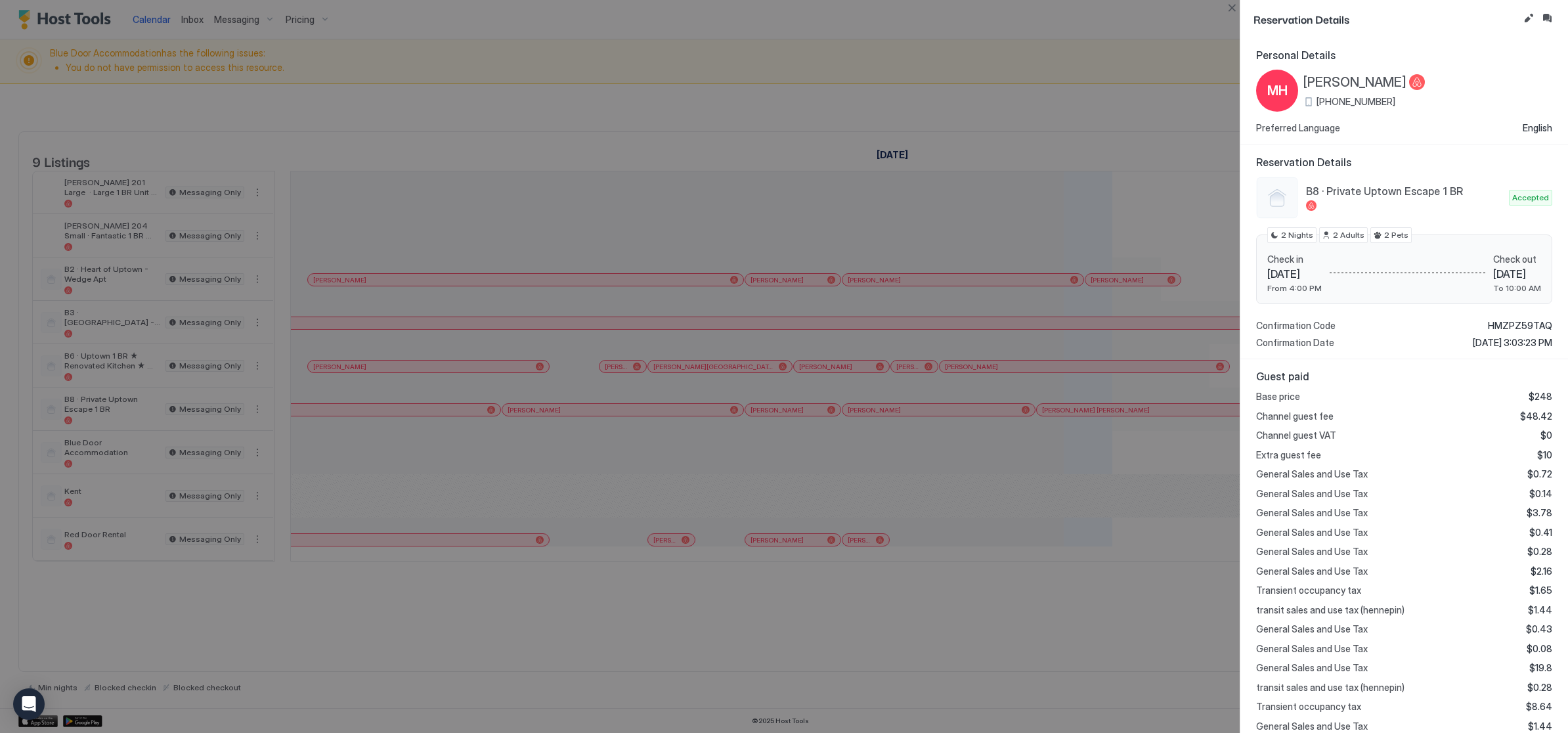
click at [783, 560] on div at bounding box center [784, 366] width 1568 height 733
click at [816, 563] on div at bounding box center [784, 366] width 1568 height 733
click at [817, 560] on div at bounding box center [784, 366] width 1568 height 733
click at [819, 561] on div at bounding box center [784, 366] width 1568 height 733
click at [822, 566] on div at bounding box center [784, 366] width 1568 height 733
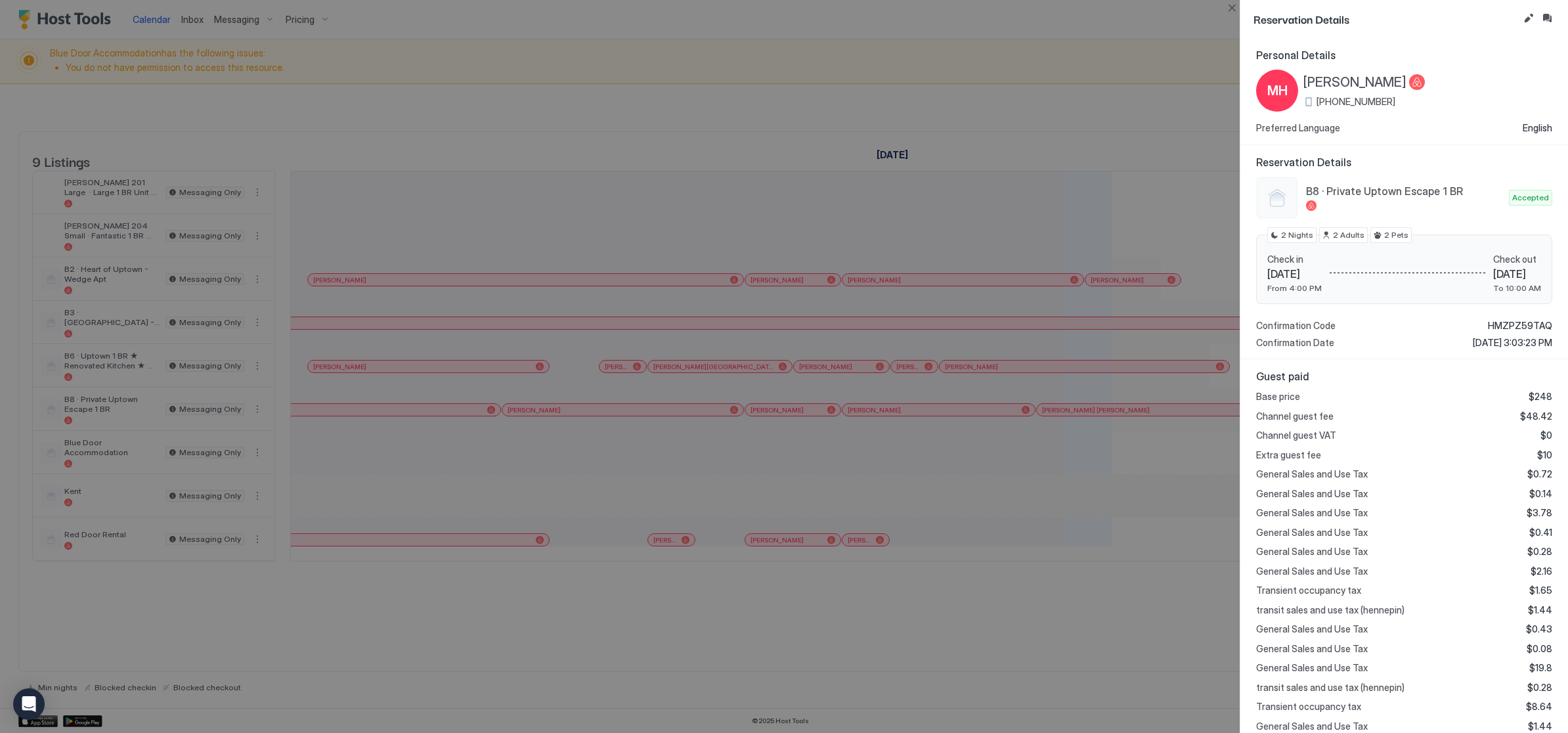
click at [820, 556] on div at bounding box center [784, 366] width 1568 height 733
click at [814, 558] on div at bounding box center [784, 366] width 1568 height 733
click at [812, 561] on div at bounding box center [784, 366] width 1568 height 733
click at [816, 556] on div at bounding box center [784, 366] width 1568 height 733
click at [1237, 14] on button "Close" at bounding box center [1232, 8] width 16 height 16
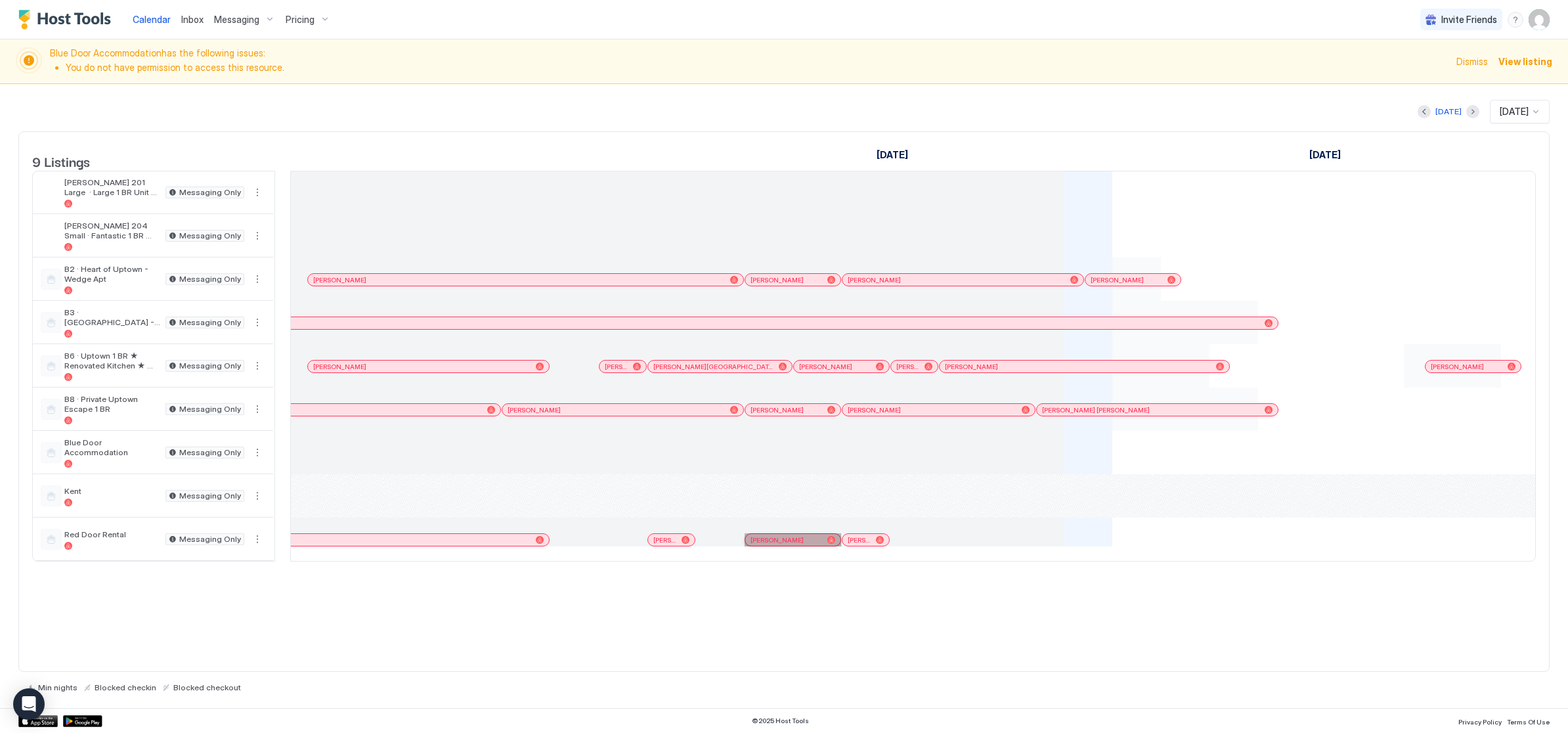
click at [818, 545] on div "[PERSON_NAME]" at bounding box center [786, 540] width 72 height 8
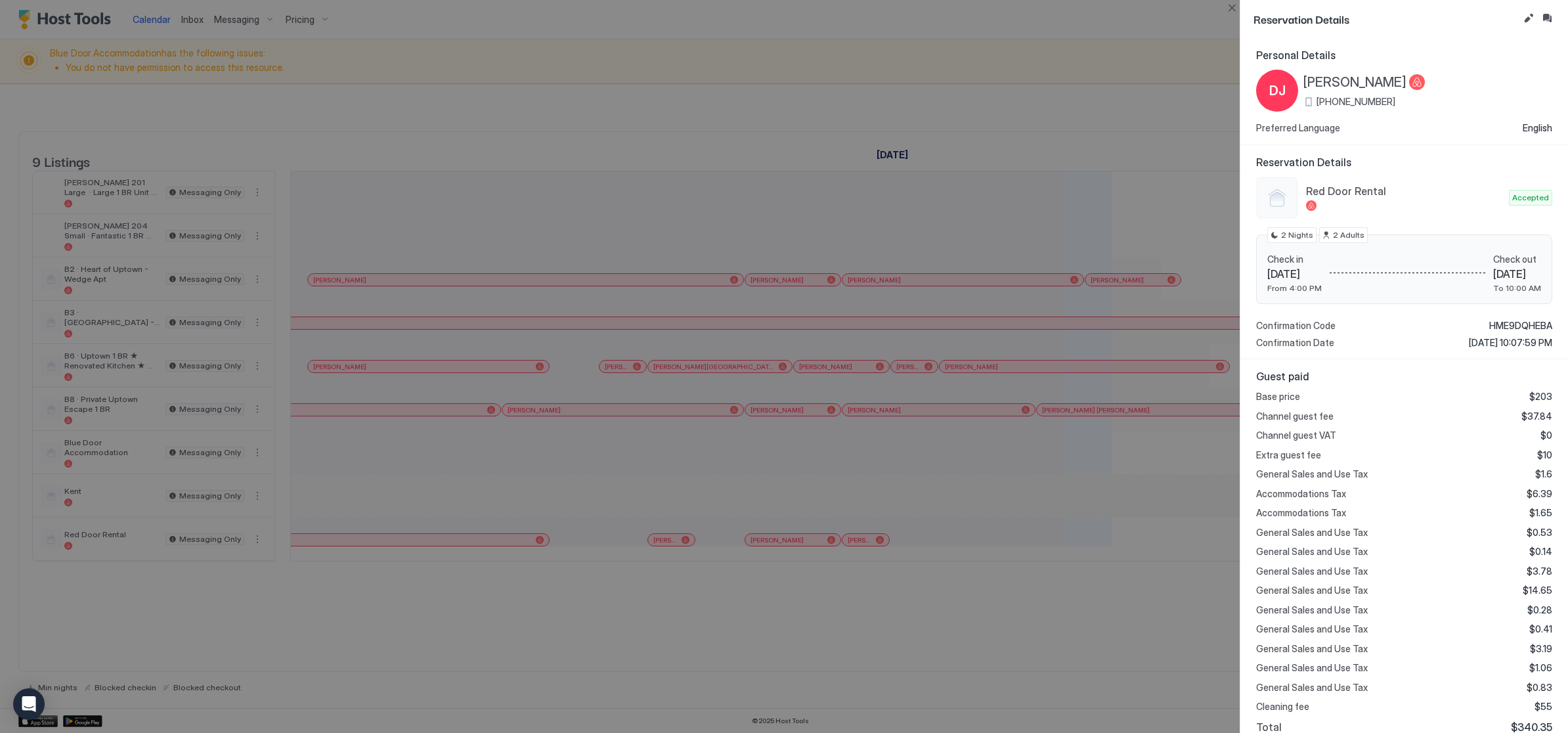
drag, startPoint x: 818, startPoint y: 558, endPoint x: 1040, endPoint y: -102, distance: 696.3
click at [1040, 0] on html "Calendar Inbox Messaging Pricing Invite Friends JB Blue Door Accommodation has …" at bounding box center [784, 366] width 1568 height 733
